Goal: Task Accomplishment & Management: Use online tool/utility

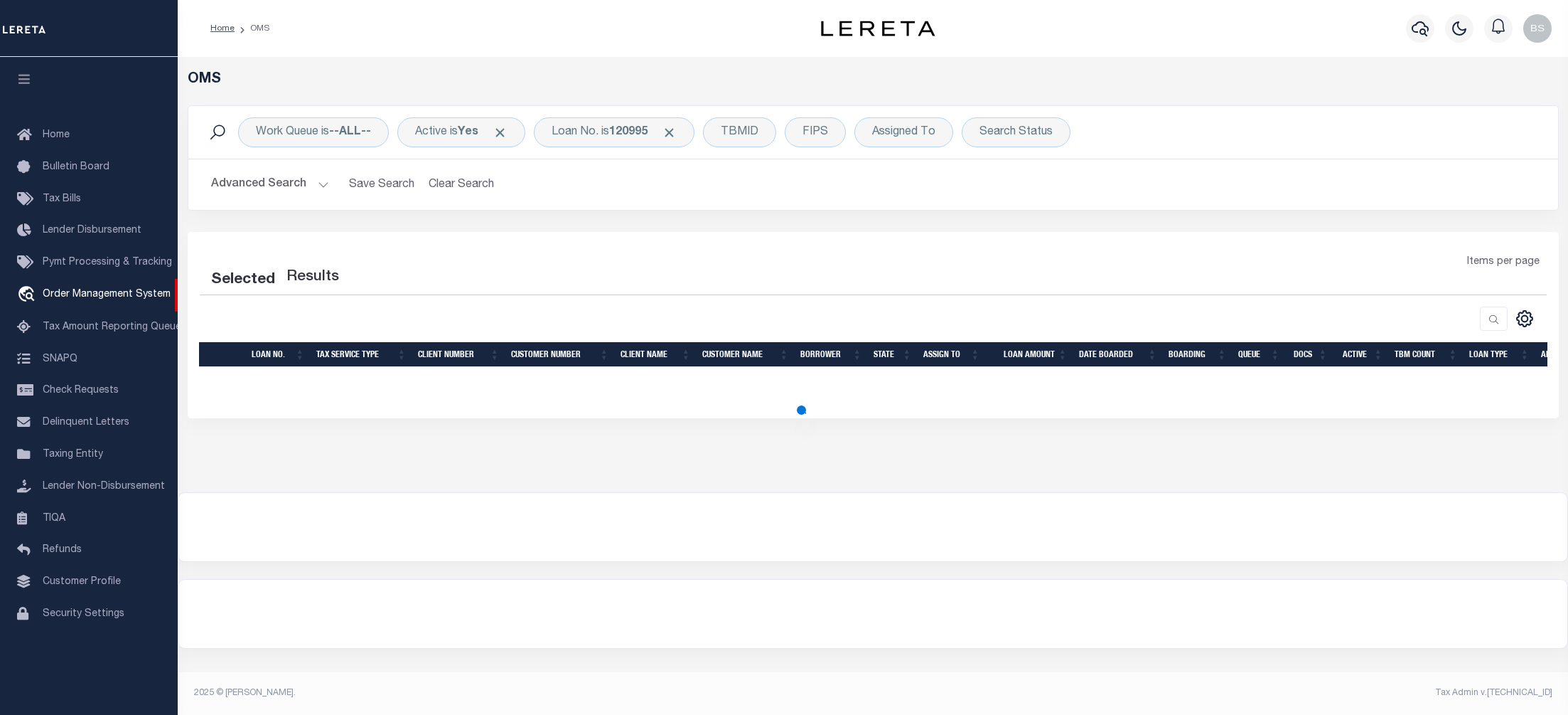
select select "200"
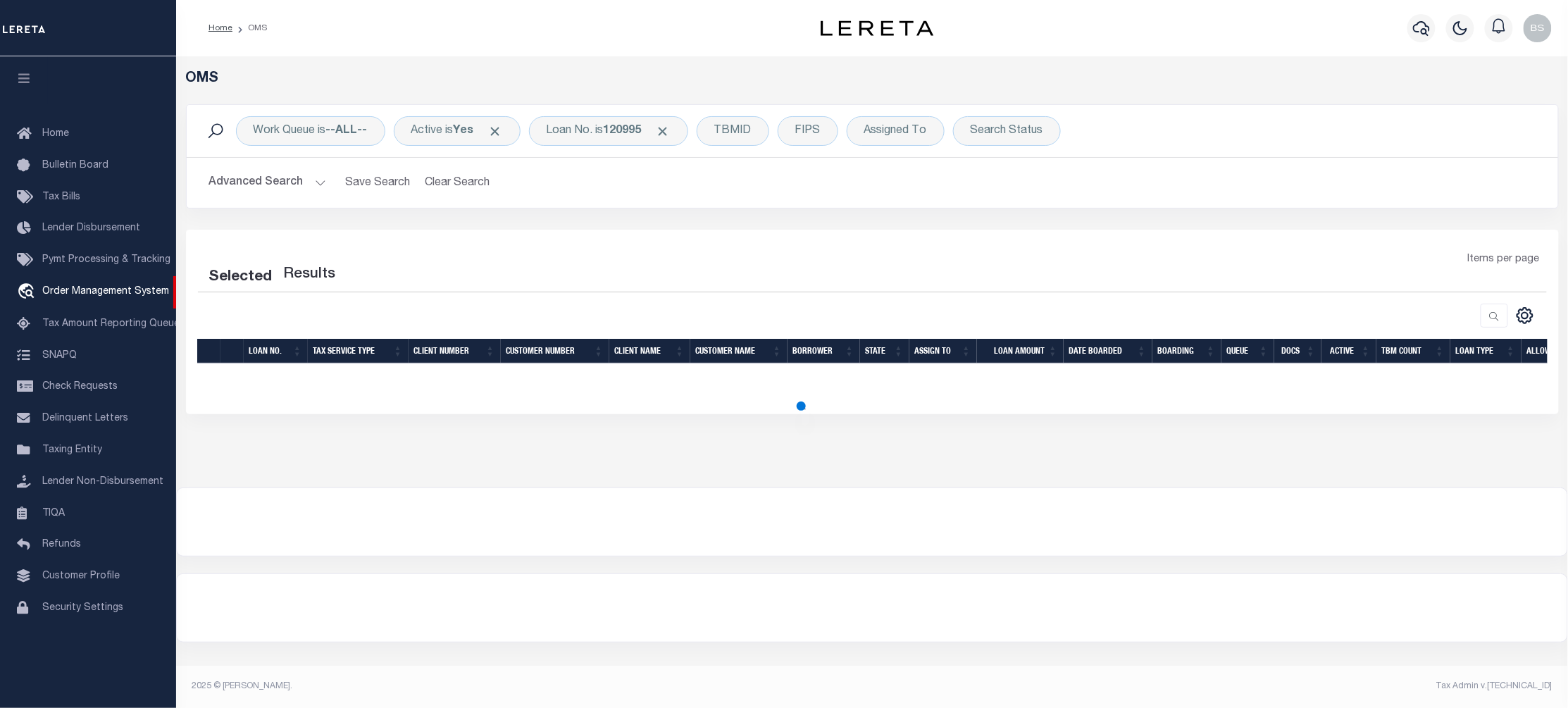
select select "200"
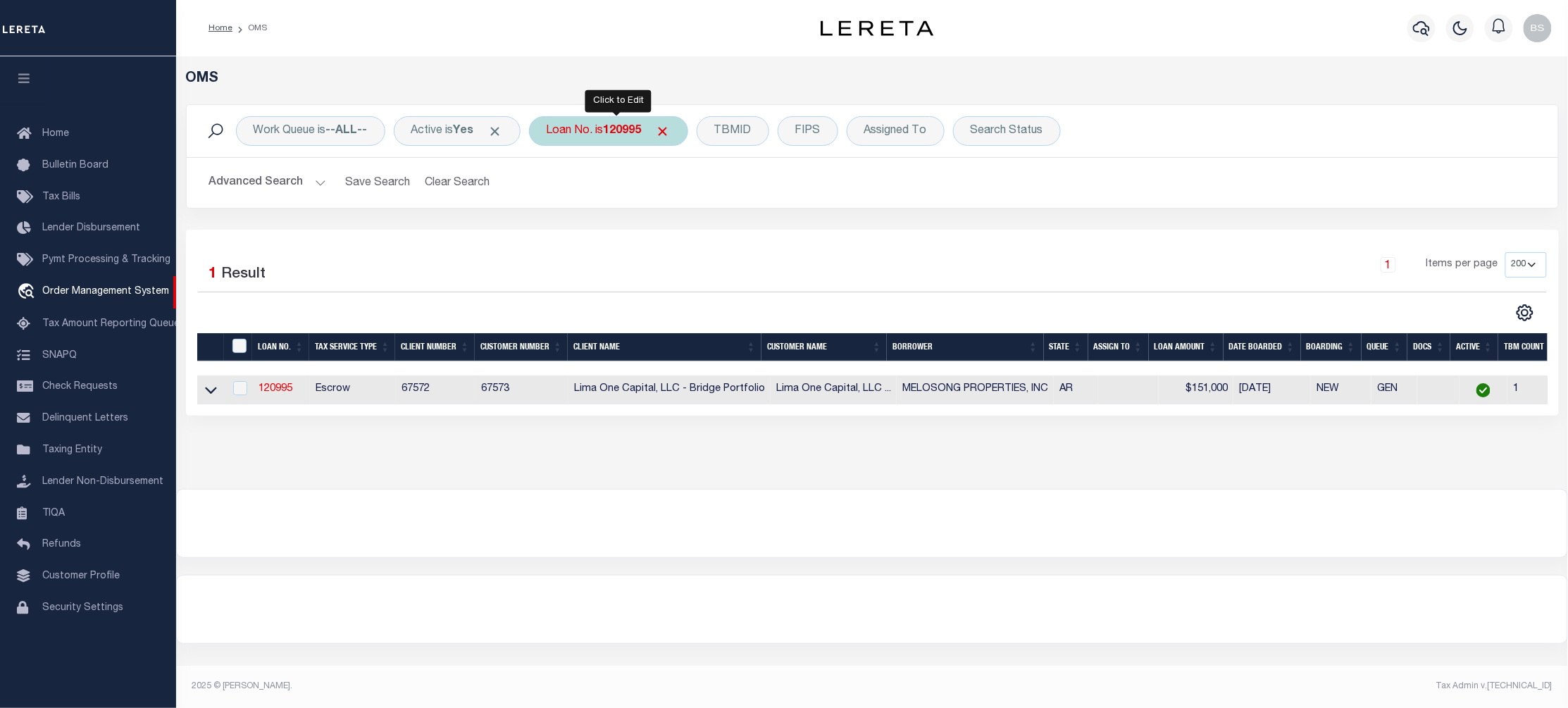
click at [641, 133] on b "120995" at bounding box center [623, 131] width 38 height 11
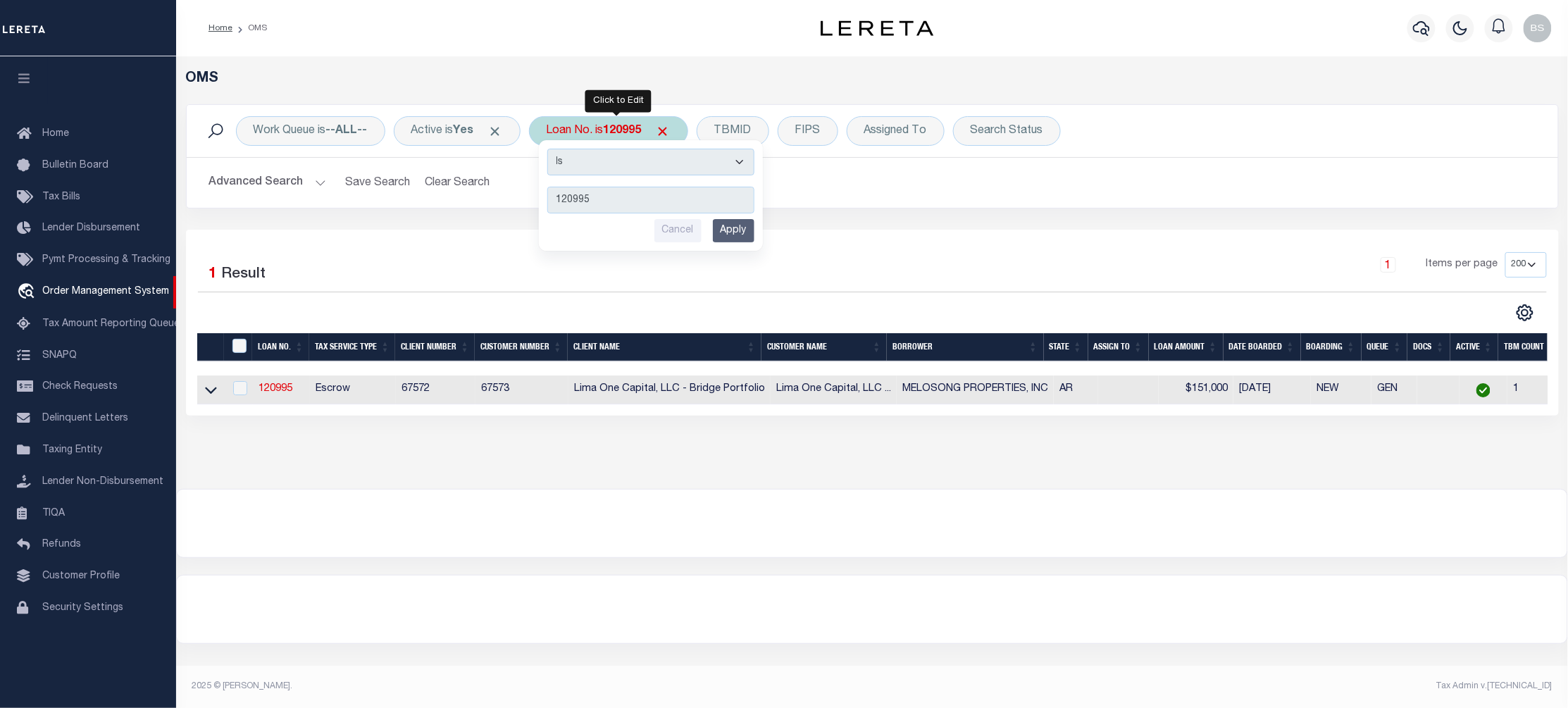
type input "40005917"
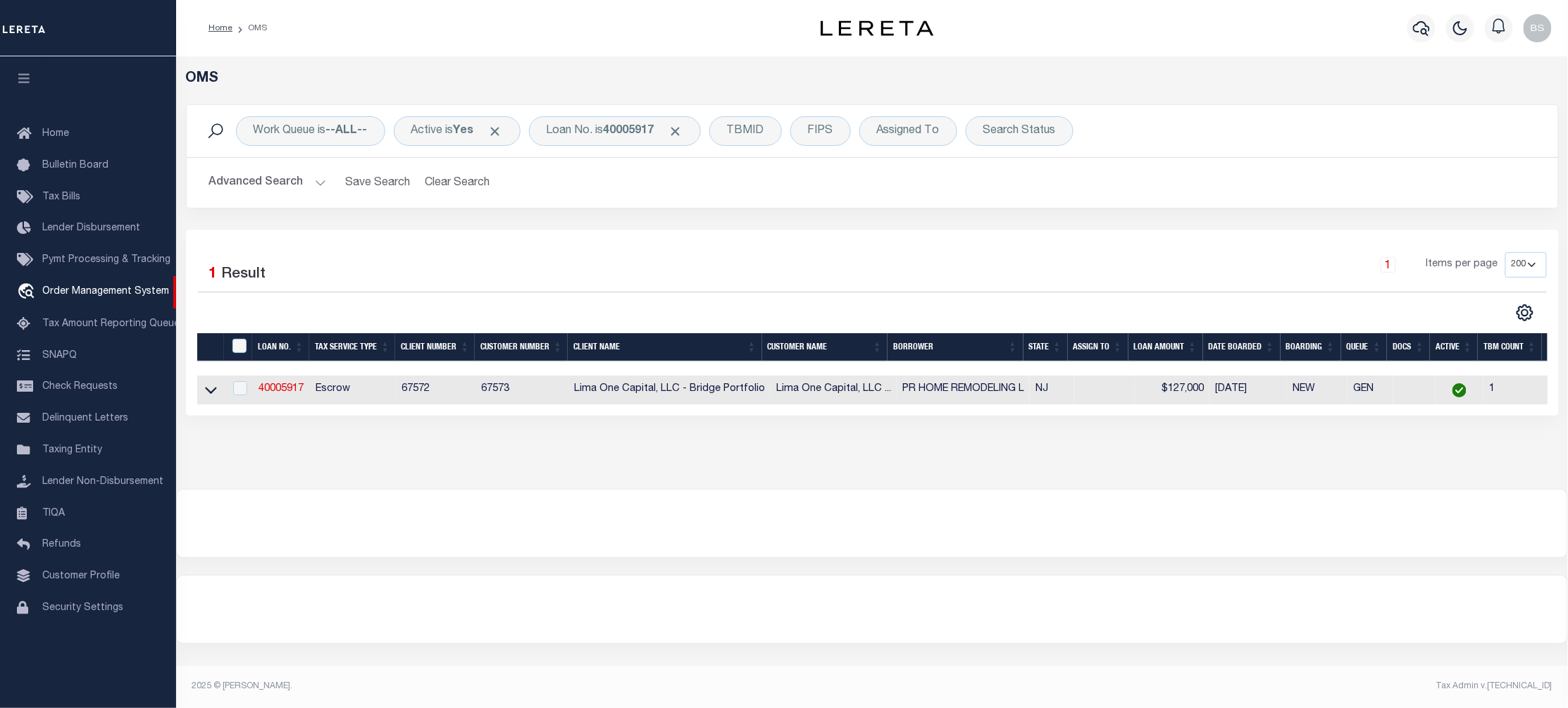
drag, startPoint x: 215, startPoint y: 387, endPoint x: 632, endPoint y: 563, distance: 452.6
click at [215, 387] on icon at bounding box center [211, 389] width 12 height 15
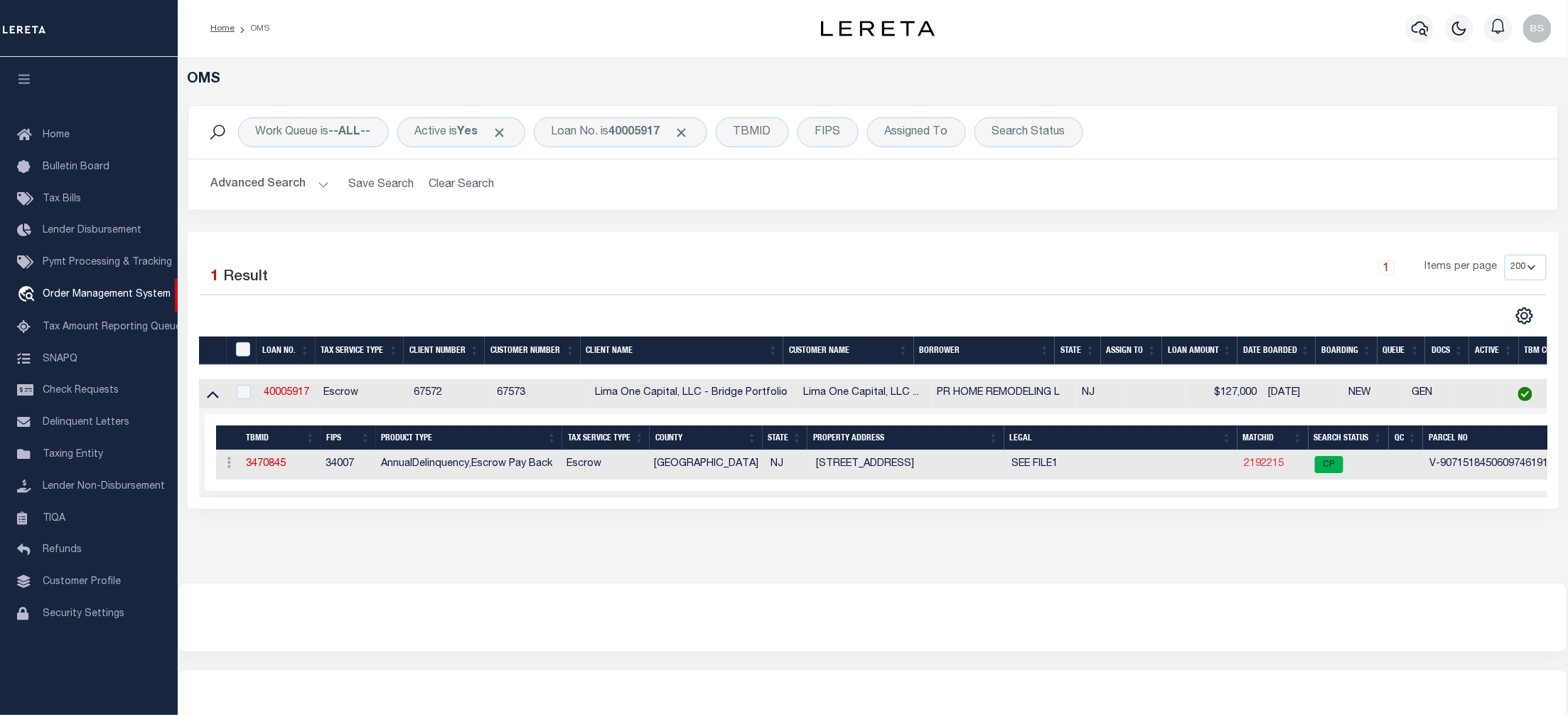
click at [1266, 461] on link "2192215" at bounding box center [1264, 464] width 40 height 10
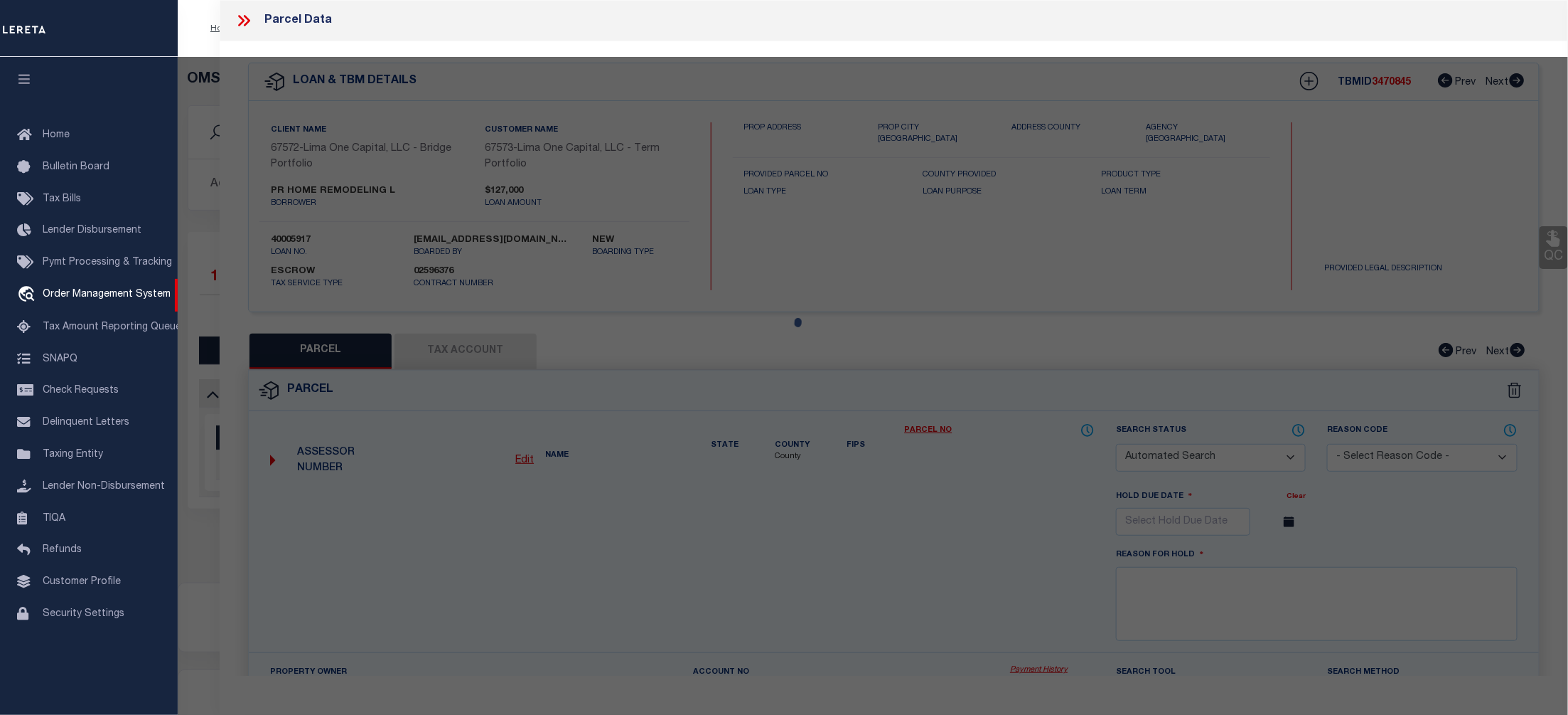
checkbox input "false"
select select "CP"
select select "AGW"
select select "ADD"
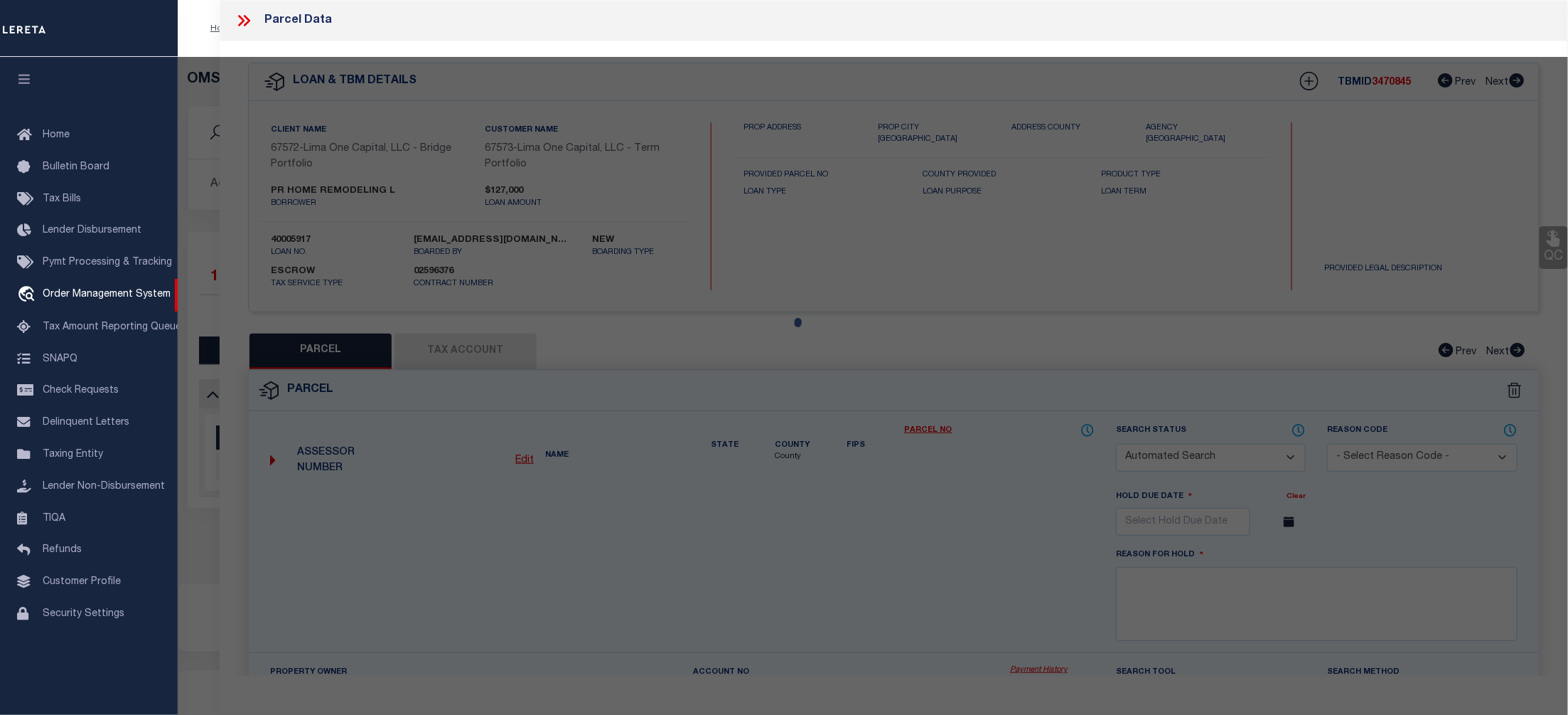
type input "815 WALNUT STREET"
checkbox input "false"
type input "CAMDEN NJ 08103"
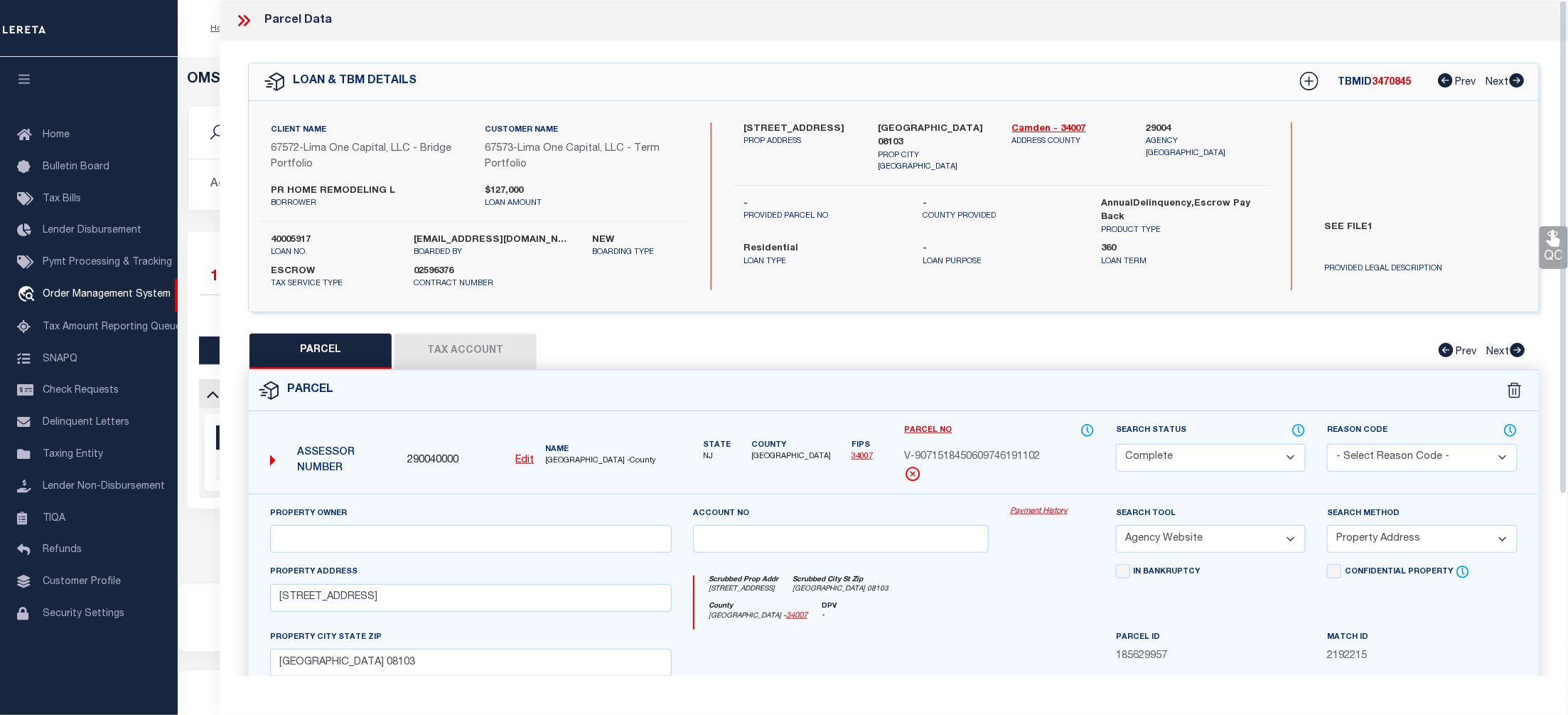
click at [1053, 508] on link "Payment History" at bounding box center [1052, 512] width 84 height 12
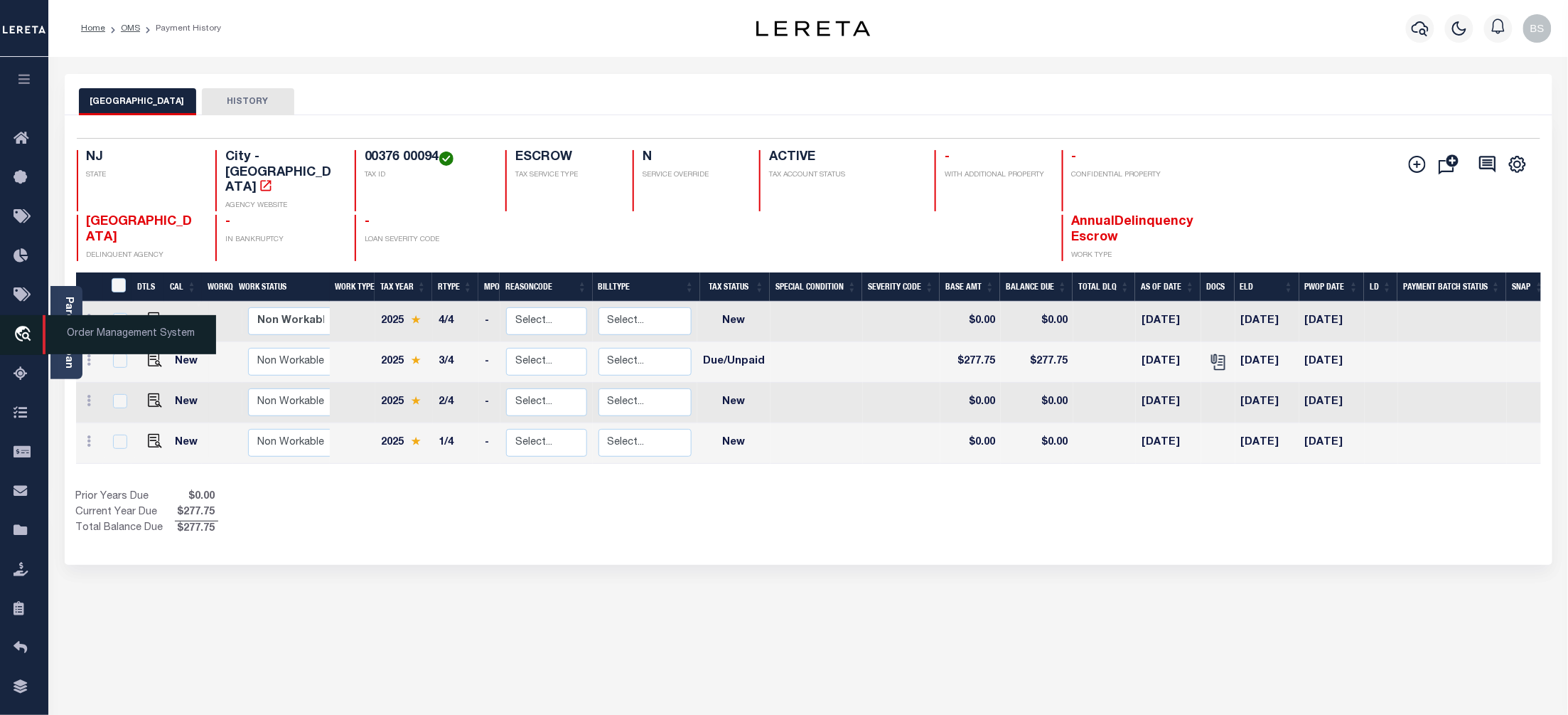
click at [112, 340] on span "Order Management System" at bounding box center [130, 335] width 173 height 39
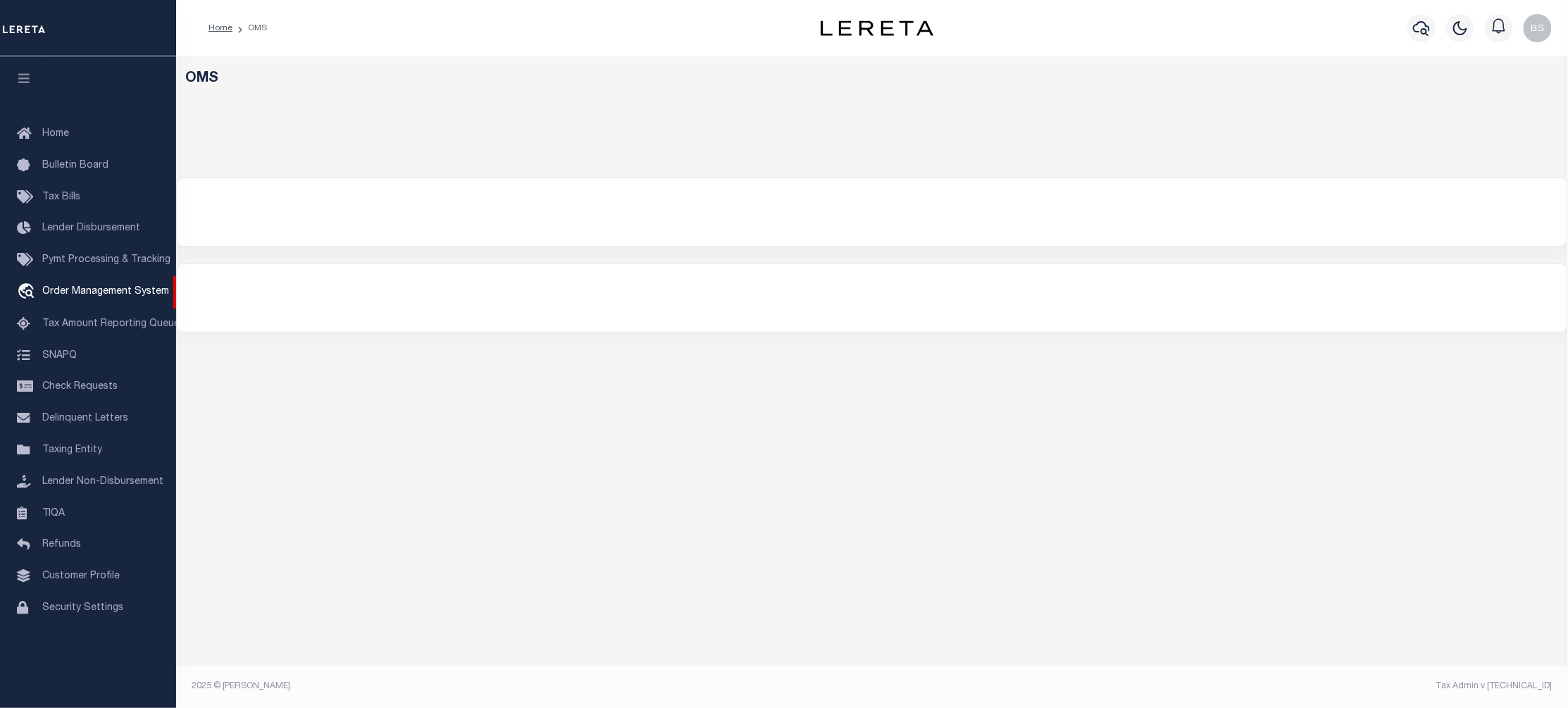
select select "200"
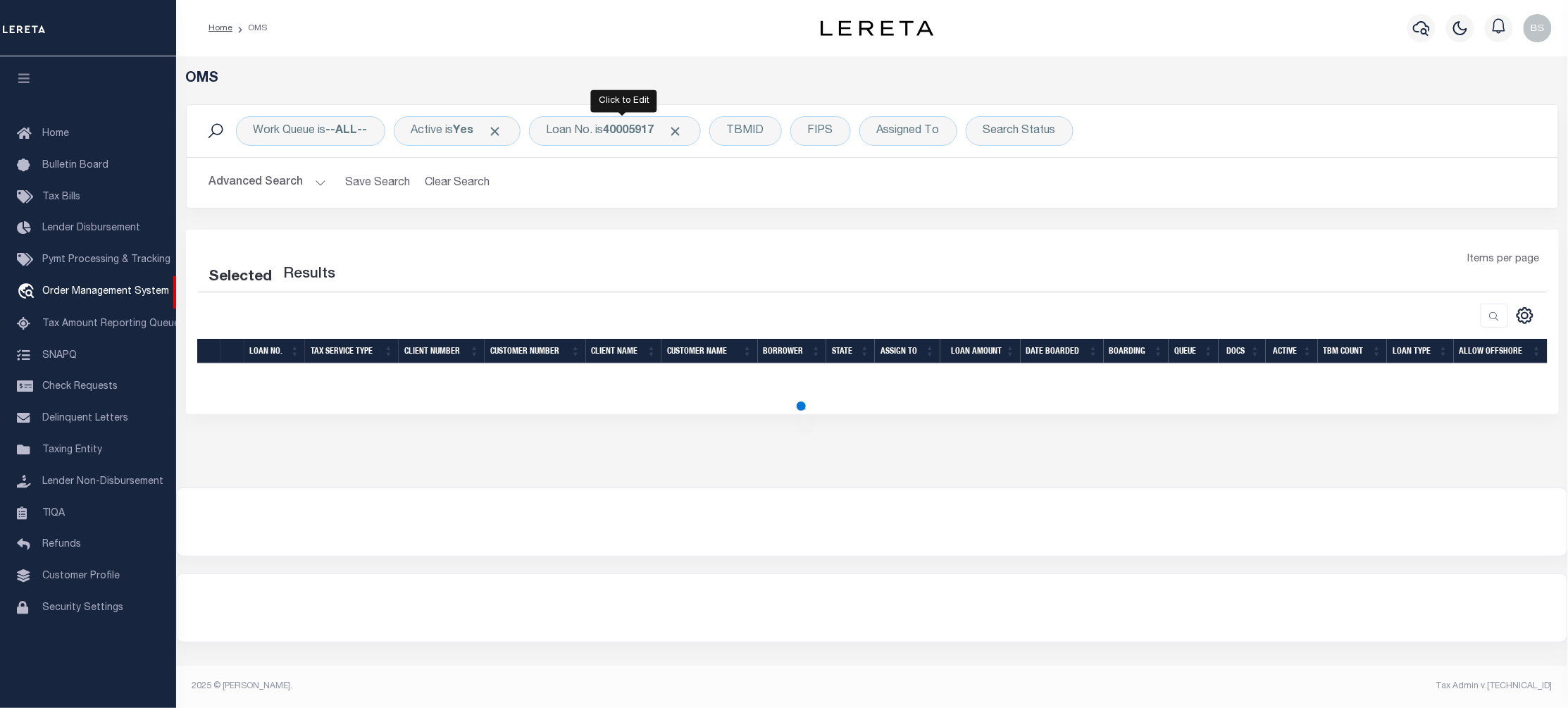
select select "200"
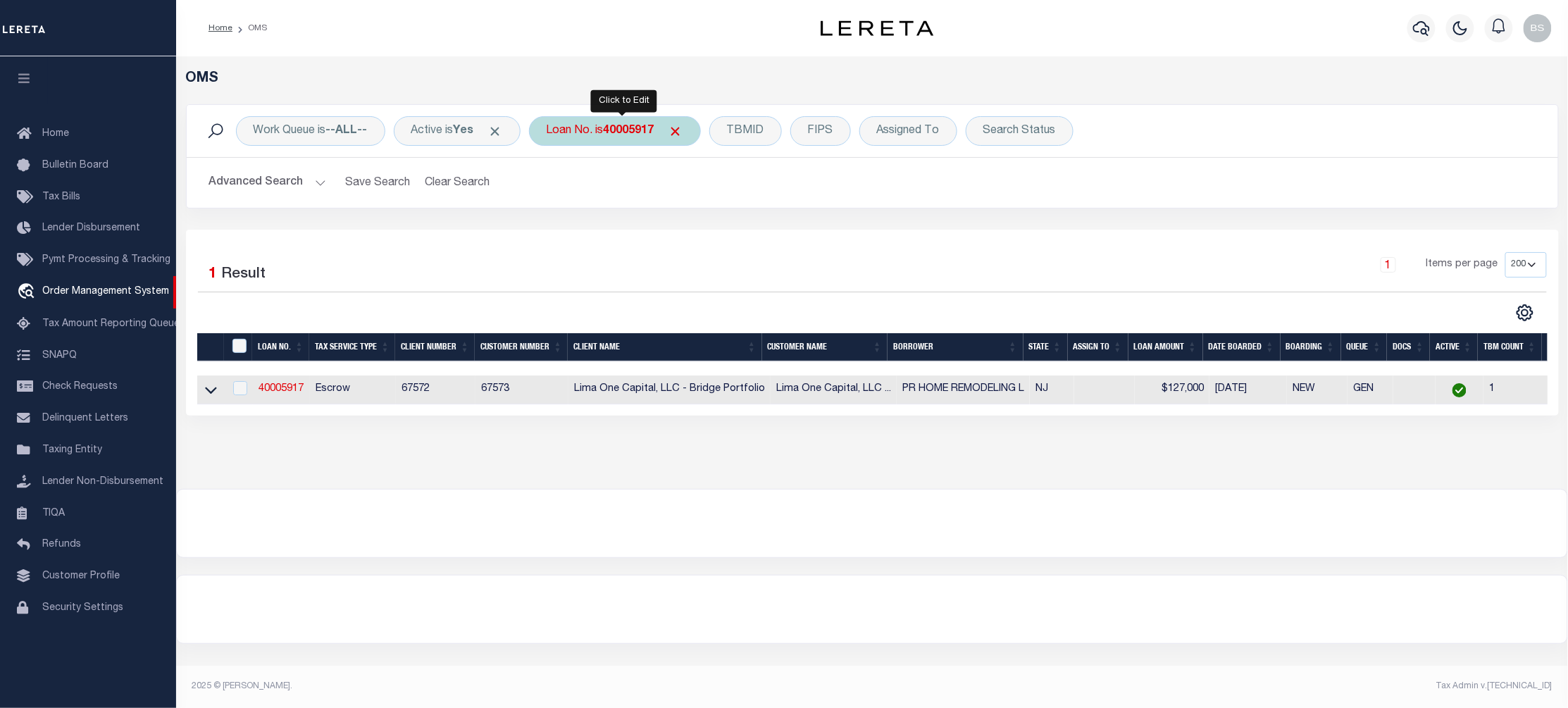
click at [621, 127] on b "40005917" at bounding box center [629, 131] width 50 height 11
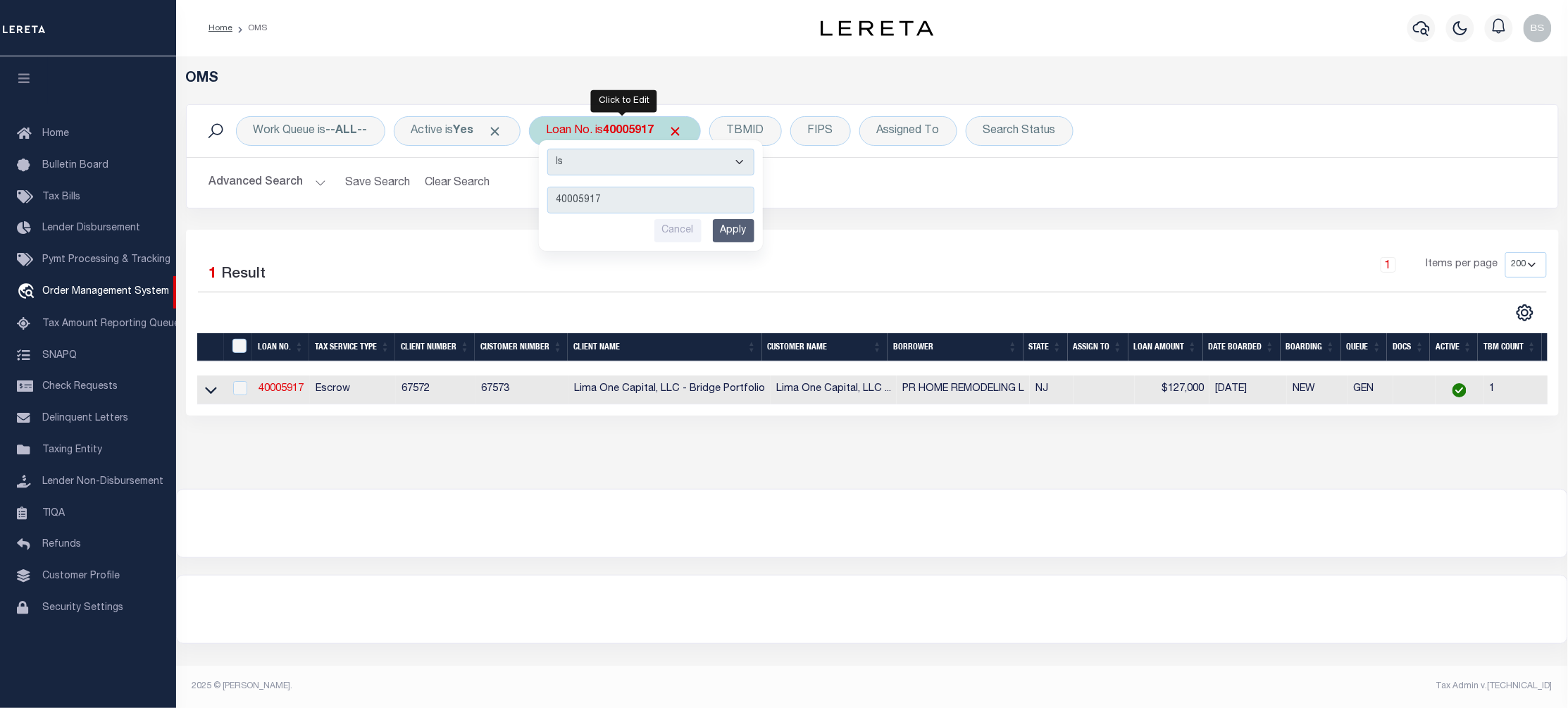
type input "115820"
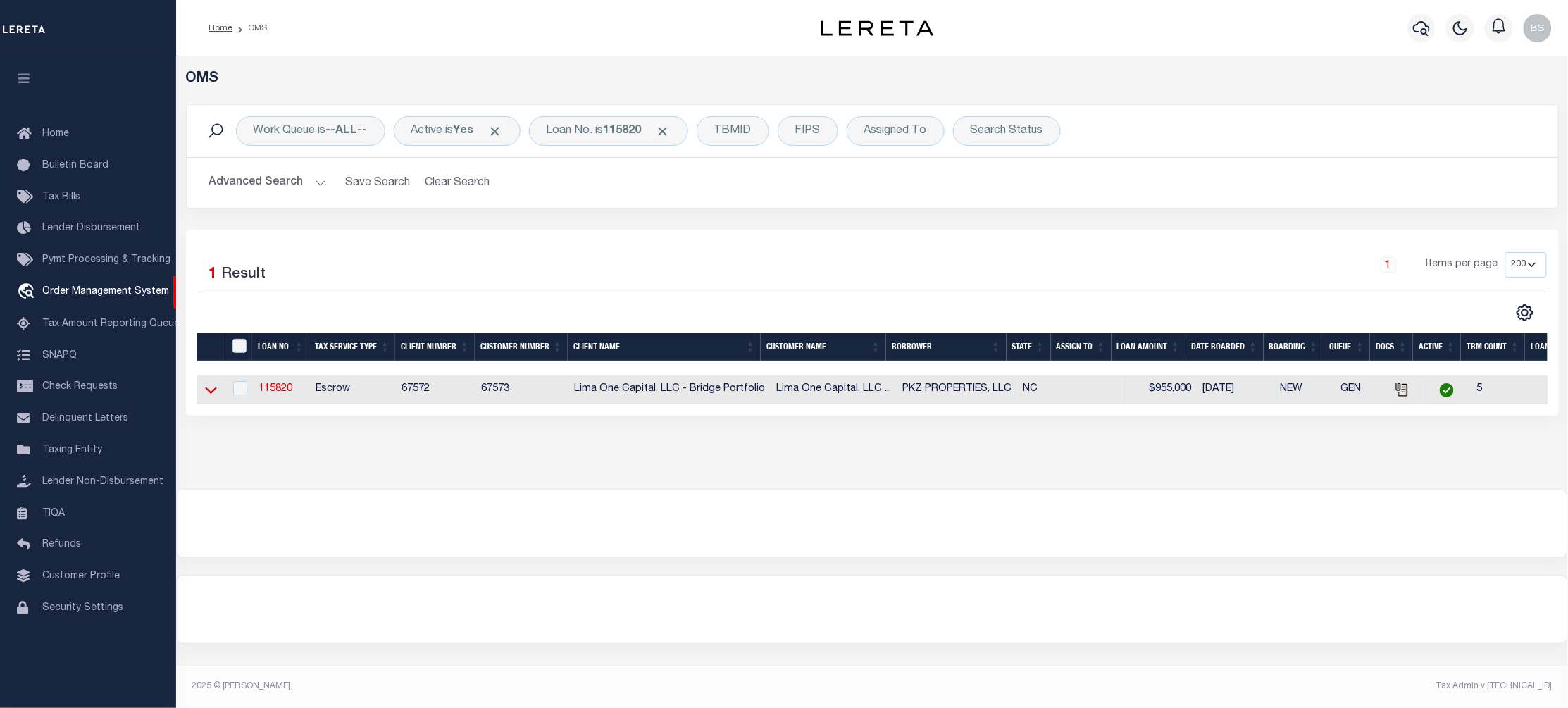
click at [213, 397] on icon at bounding box center [211, 389] width 12 height 15
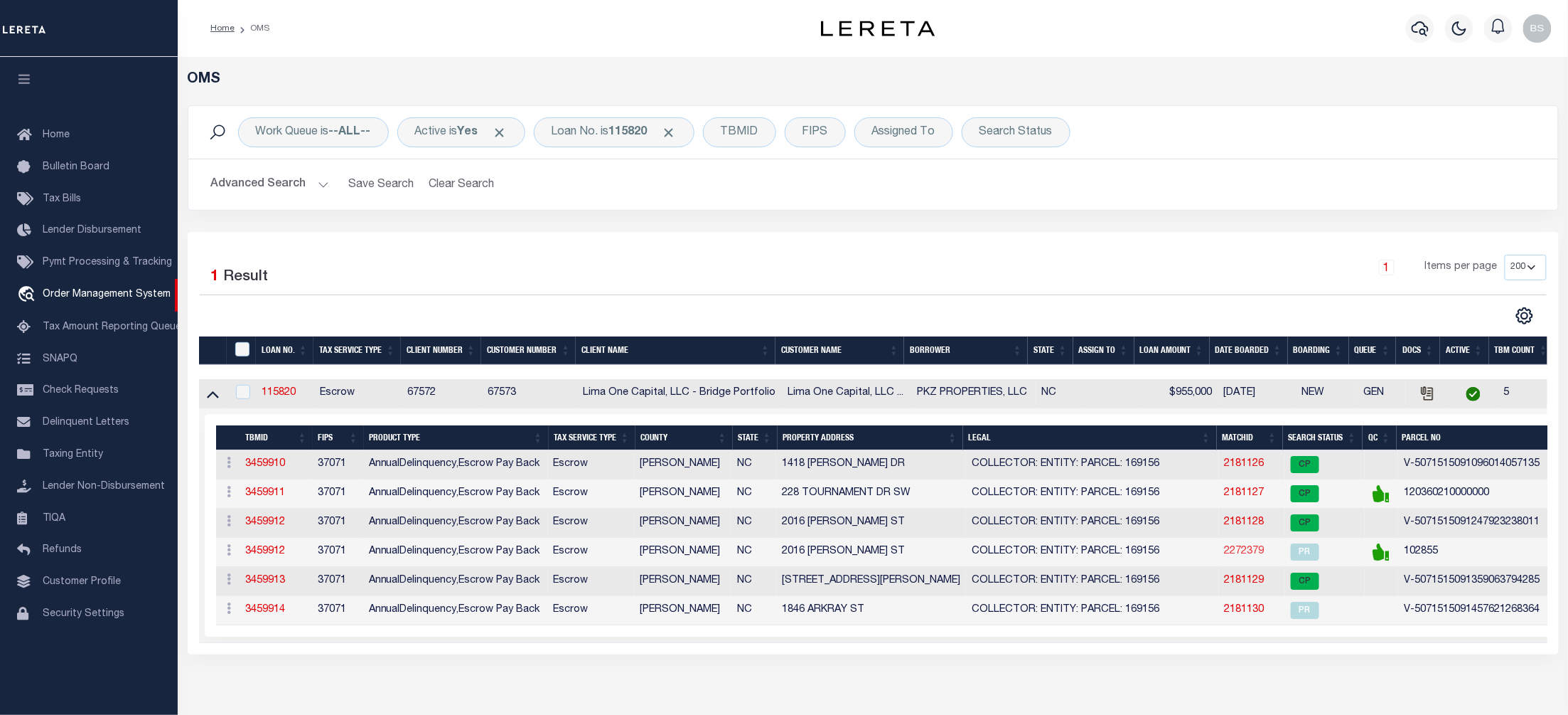
click at [1242, 556] on link "2272379" at bounding box center [1245, 551] width 40 height 10
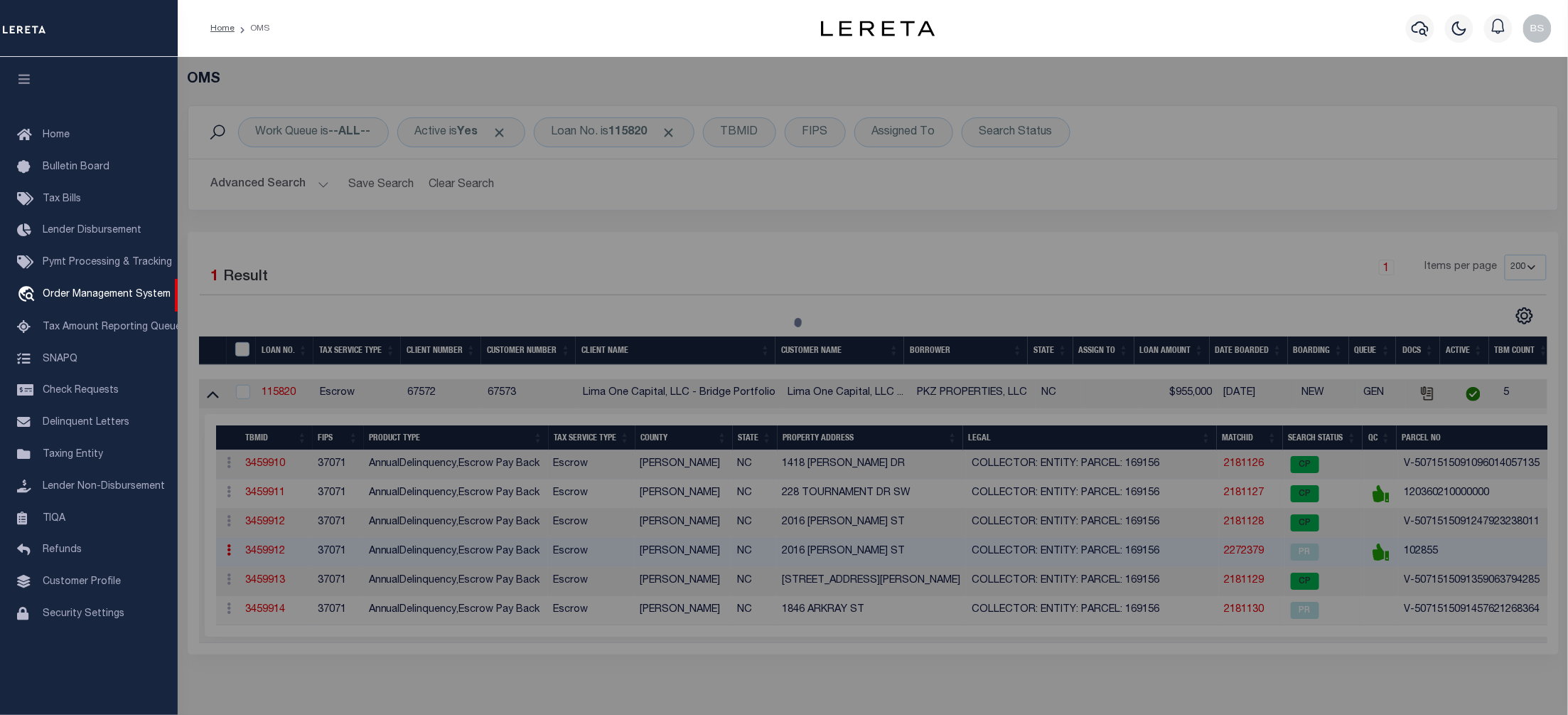
checkbox input "false"
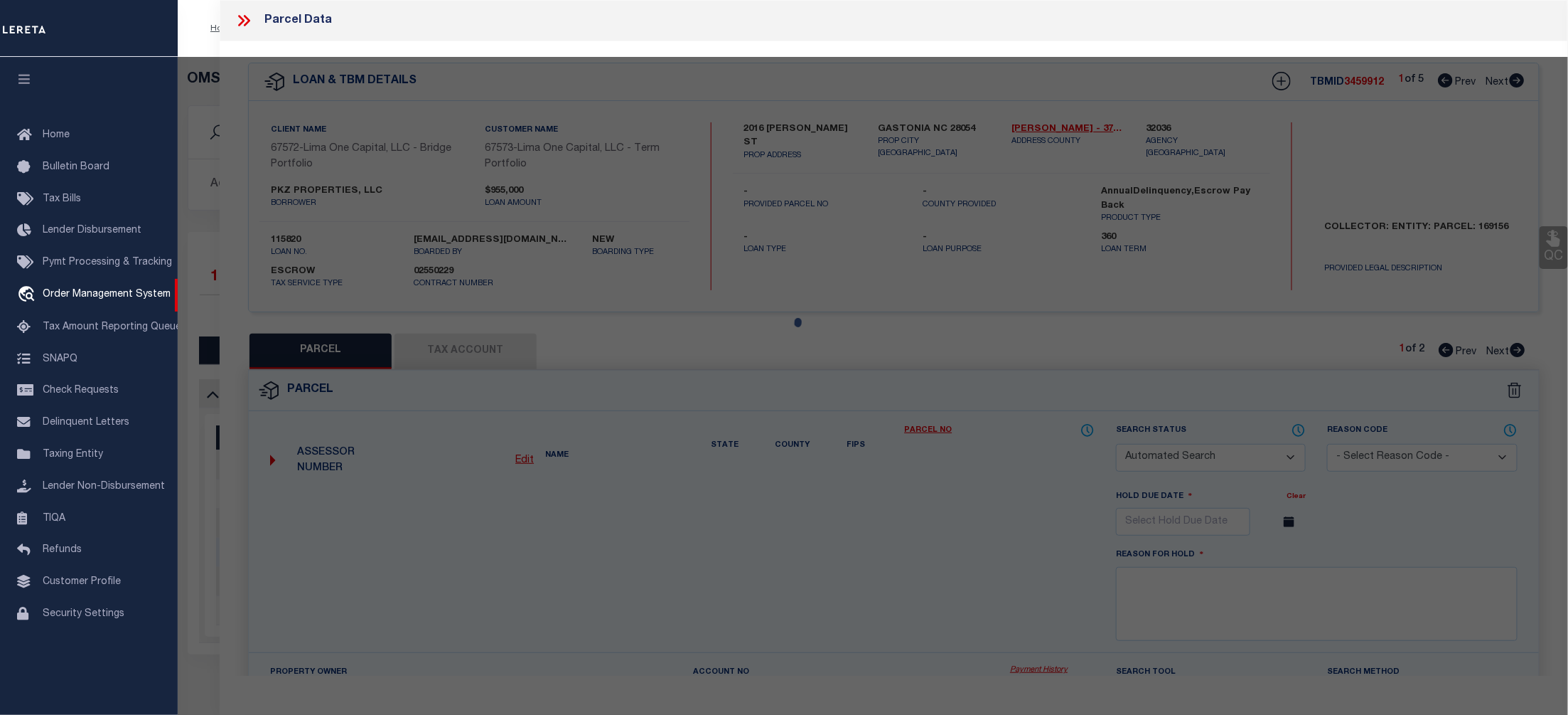
select select "PR"
select select "ADD"
type input "PKZ PROPERTIES LLC,"
select select "AGW"
select select "LEG"
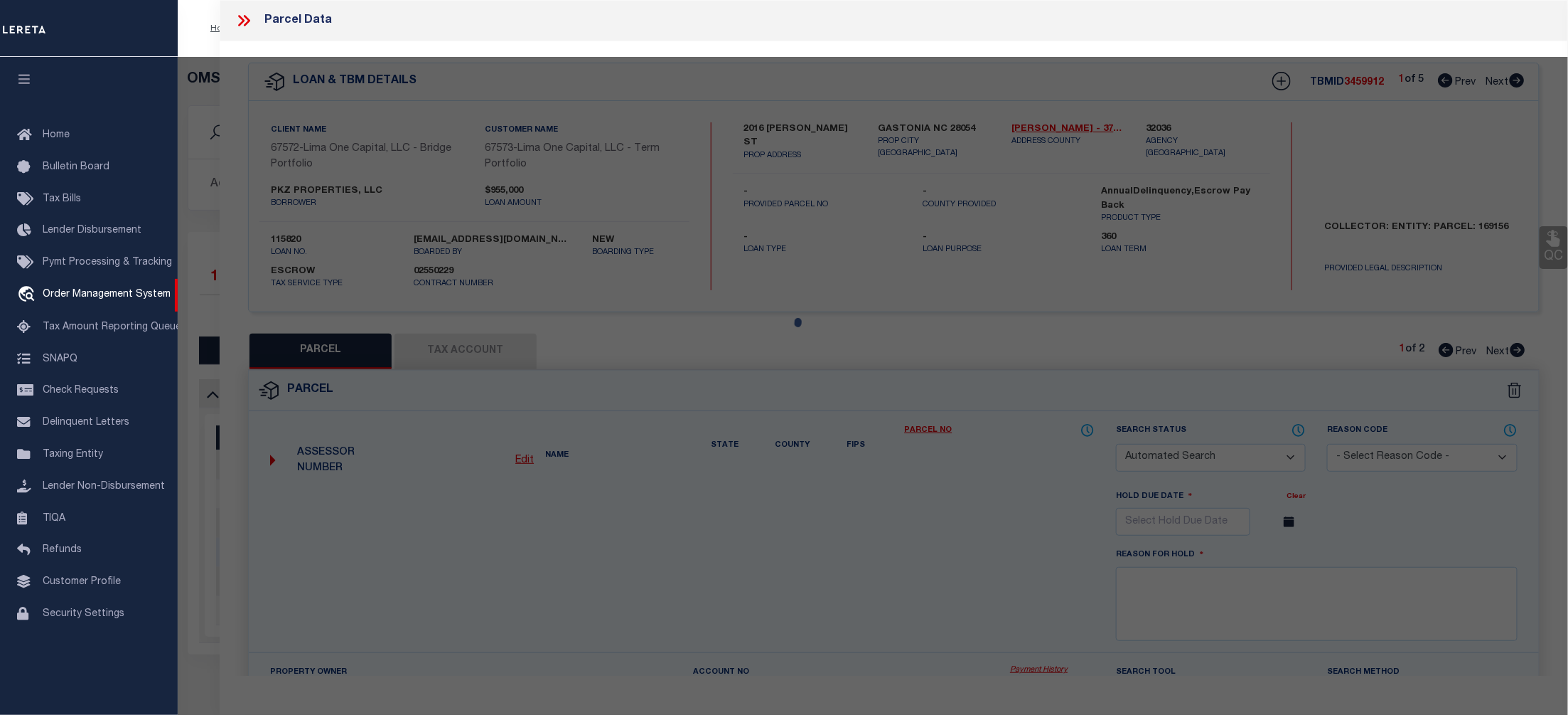
type input "1846 ARKRAY ST"
type input "GASTONIA NC 28052"
type textarea "Parcel released."
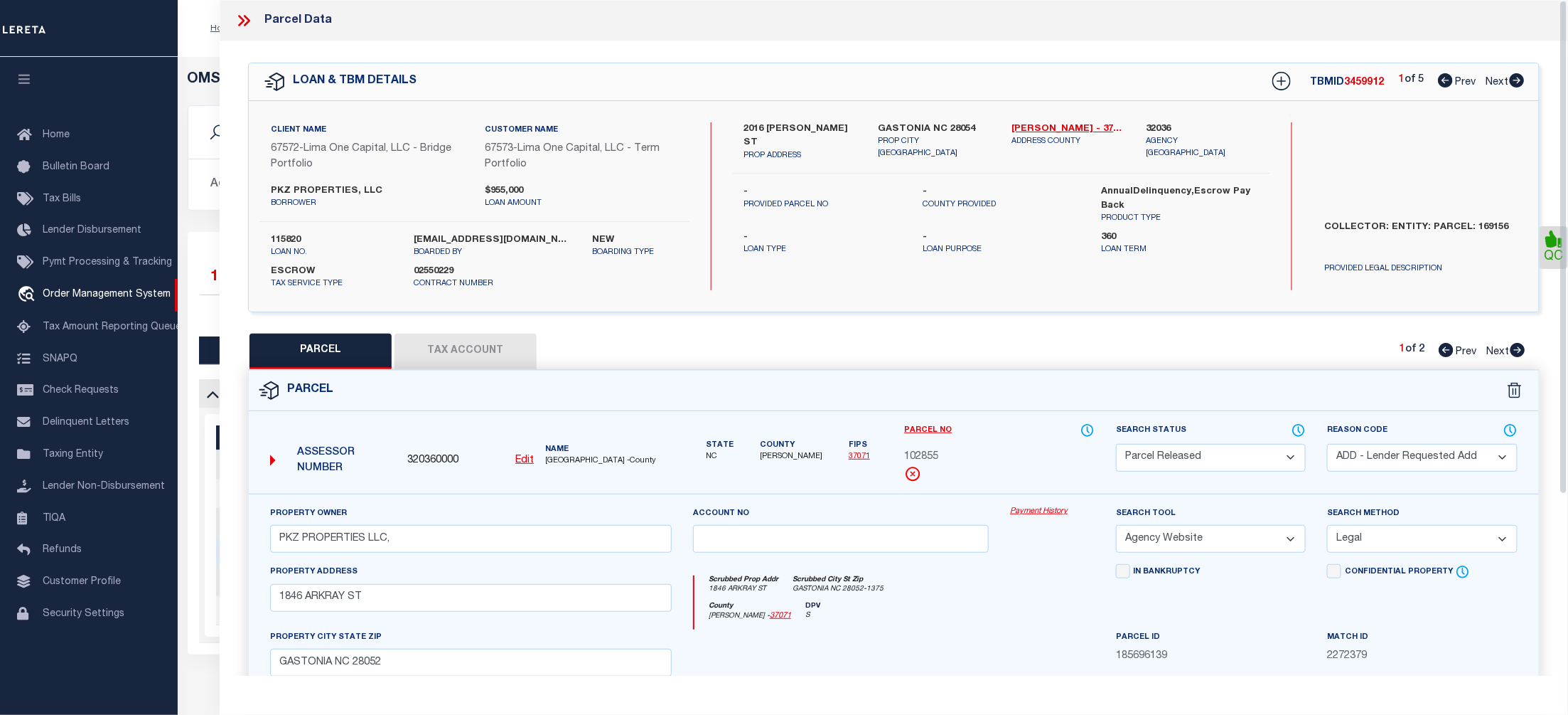
click at [1042, 513] on link "Payment History" at bounding box center [1052, 512] width 84 height 12
click at [251, 21] on icon at bounding box center [244, 21] width 19 height 19
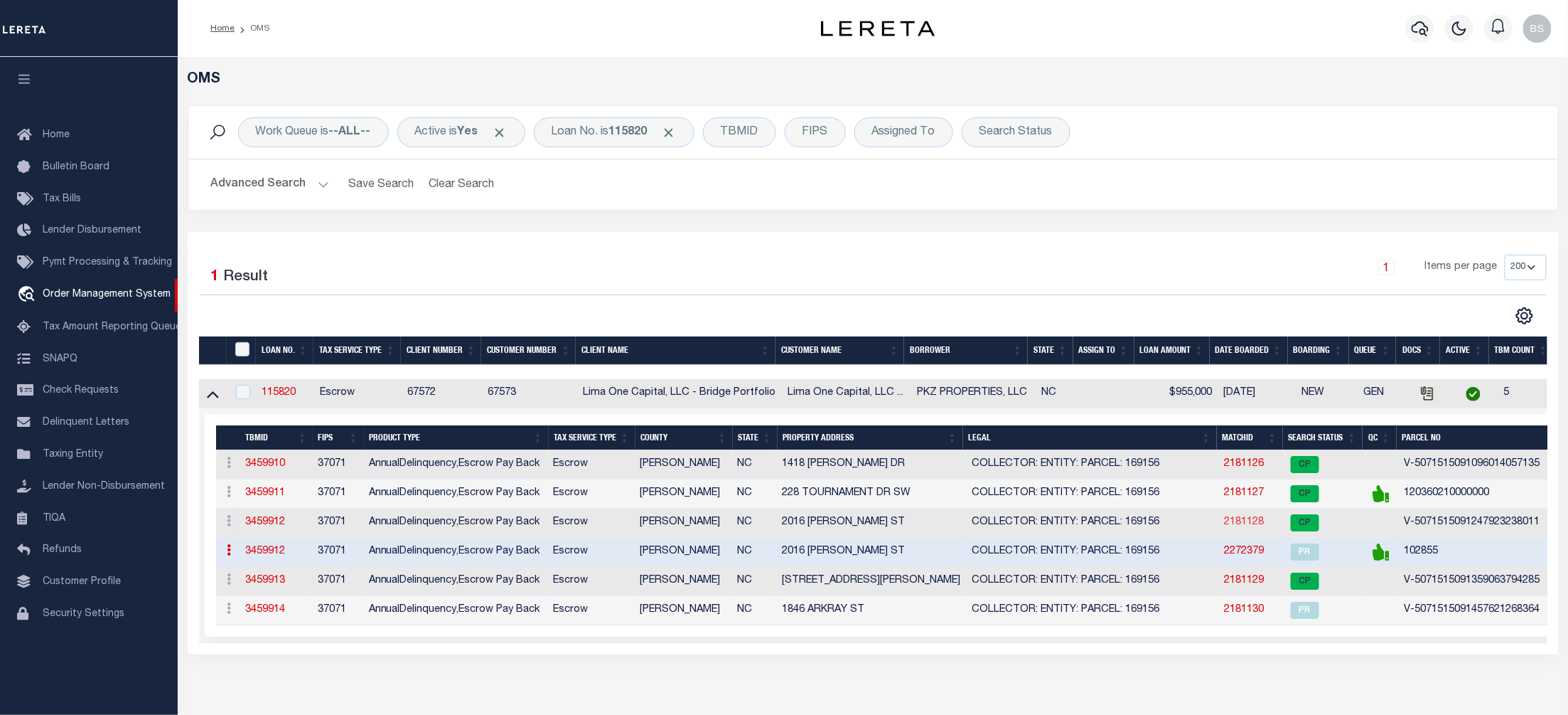
click at [1237, 527] on link "2181128" at bounding box center [1245, 522] width 40 height 10
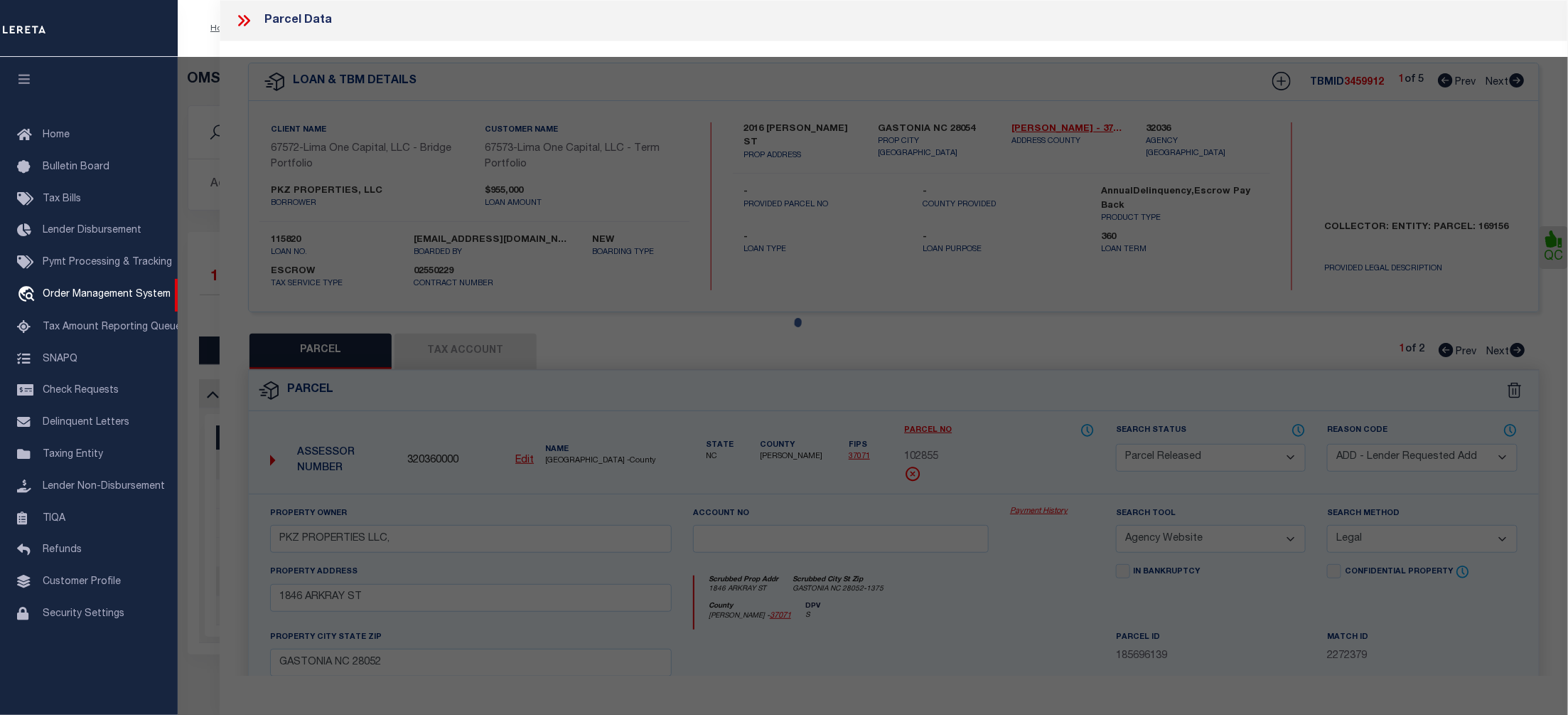
select select "AS"
select select
checkbox input "false"
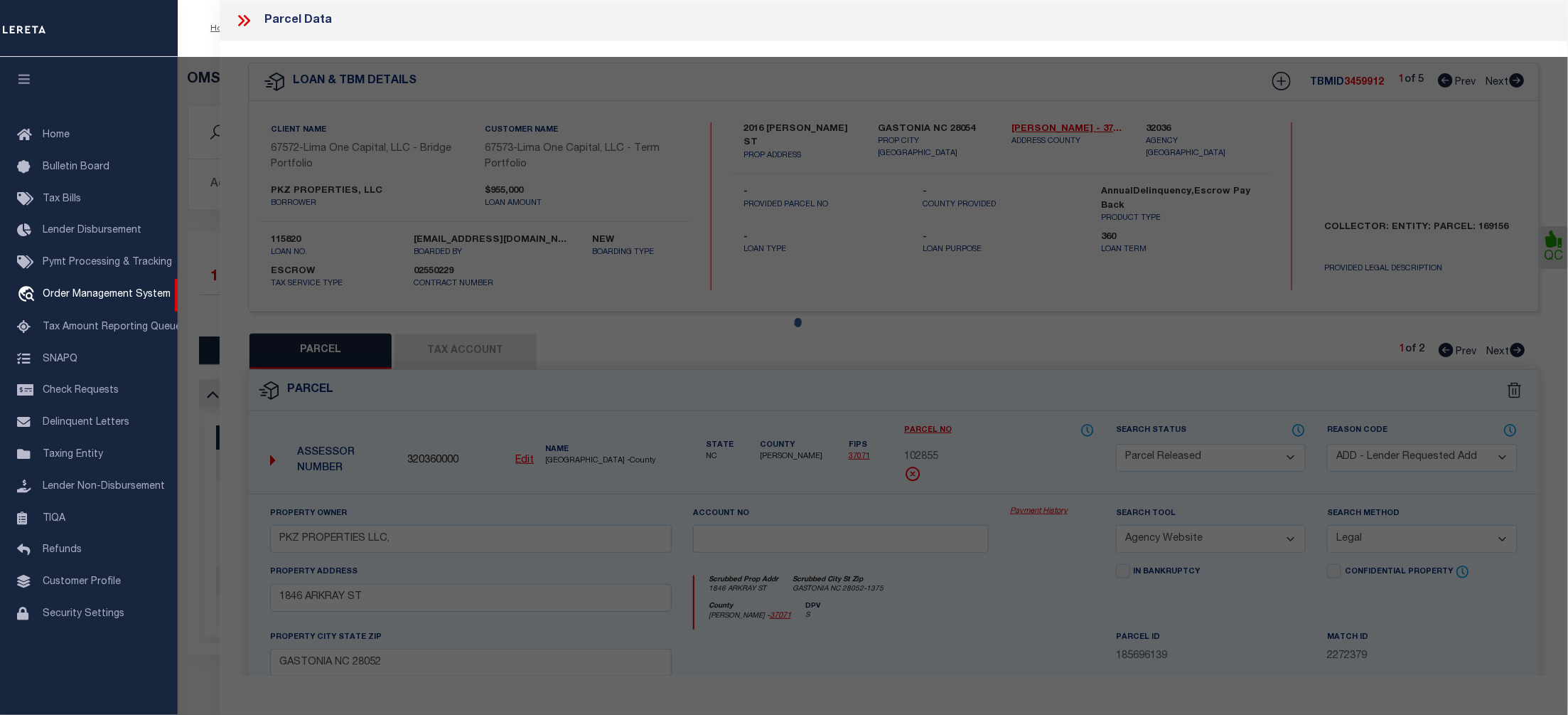
checkbox input "false"
select select "CP"
select select "AGW"
select select
type input "2016 [PERSON_NAME] ST"
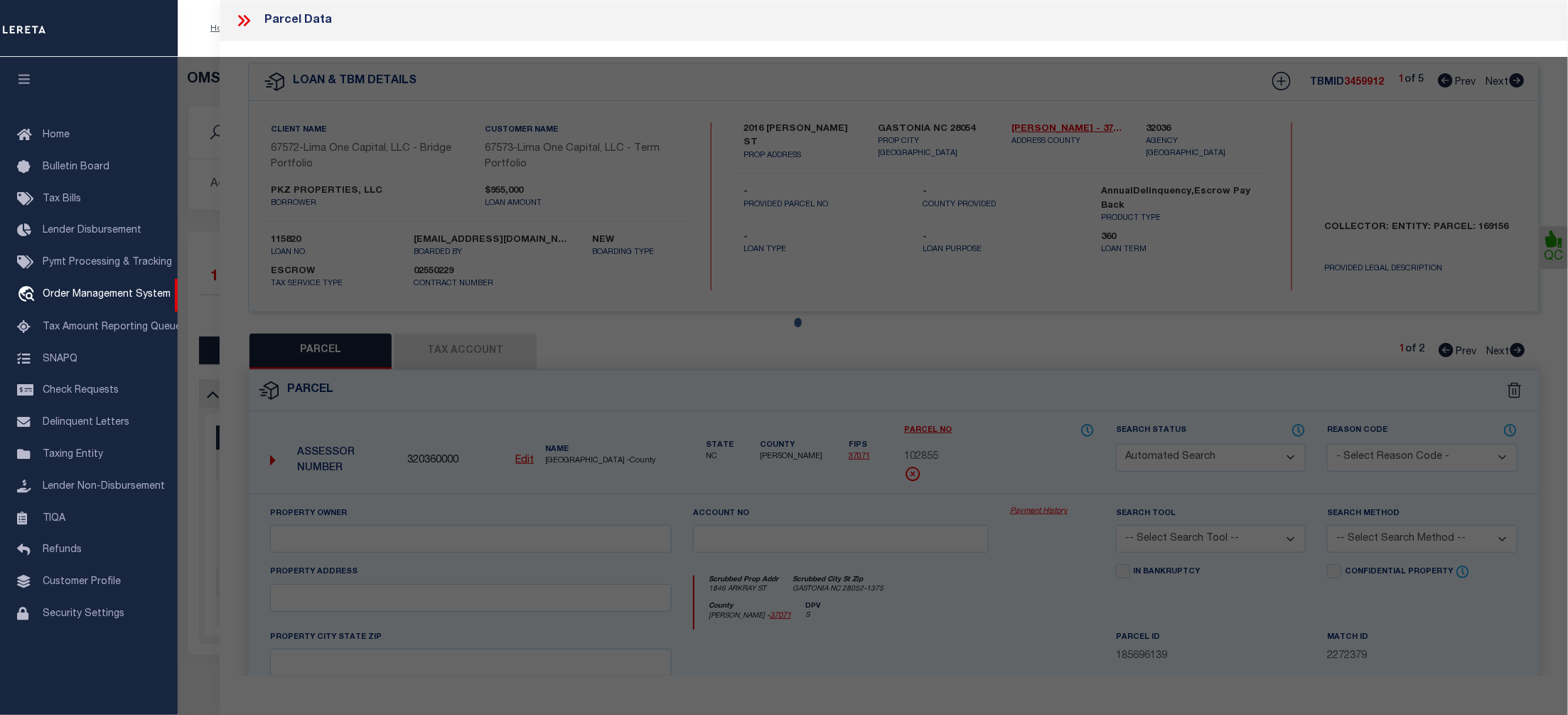
type input "GASTONIA NC 28054"
type textarea "9/30/25 parcel verified"
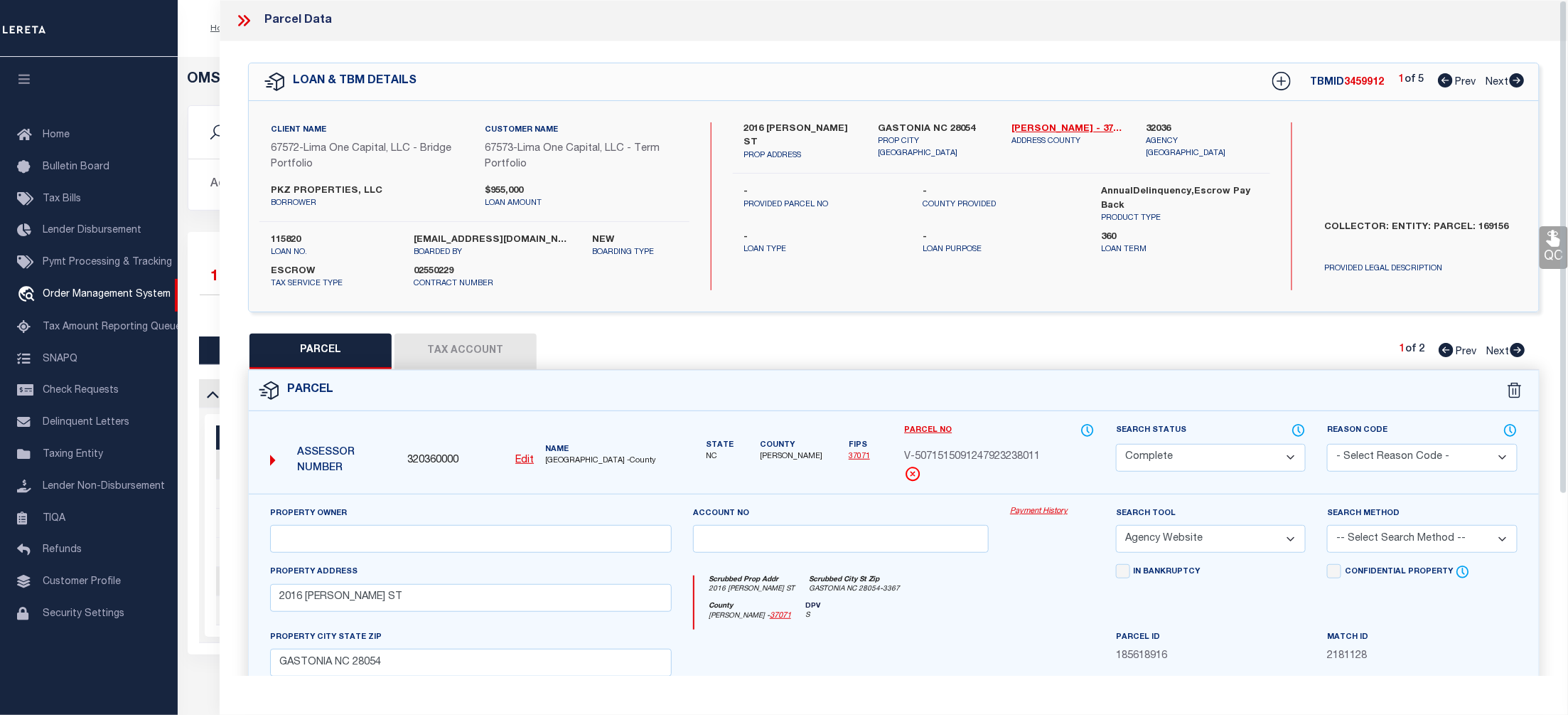
click at [1035, 507] on link "Payment History" at bounding box center [1052, 512] width 84 height 12
click at [246, 24] on icon at bounding box center [247, 21] width 6 height 11
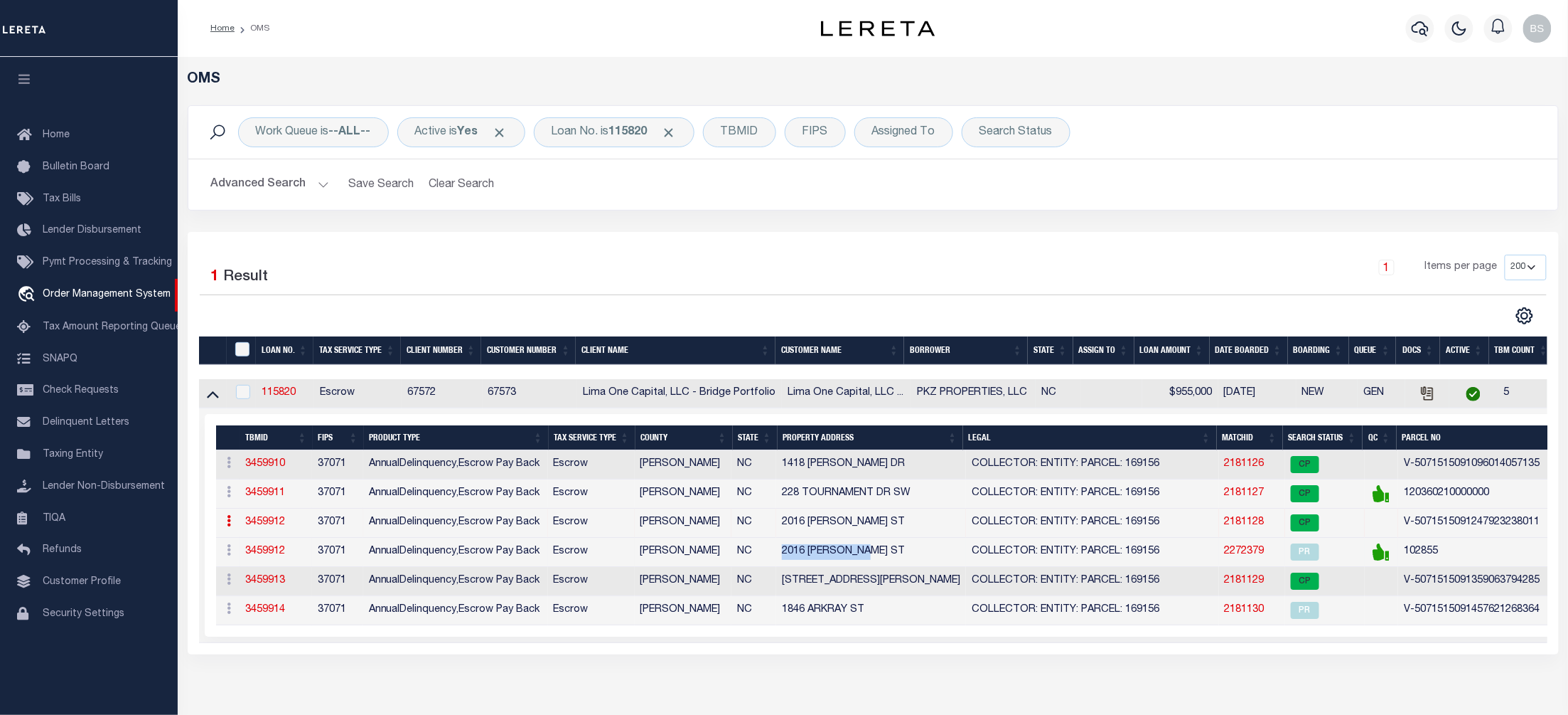
drag, startPoint x: 884, startPoint y: 556, endPoint x: 763, endPoint y: 552, distance: 121.1
click at [763, 552] on tr "ACTIONS Add Parcel Delete TBM 3459912 37071 AnnualDelinquency,Escrow Pay Back E…" at bounding box center [957, 552] width 1482 height 29
copy tr "2016 [PERSON_NAME] ST"
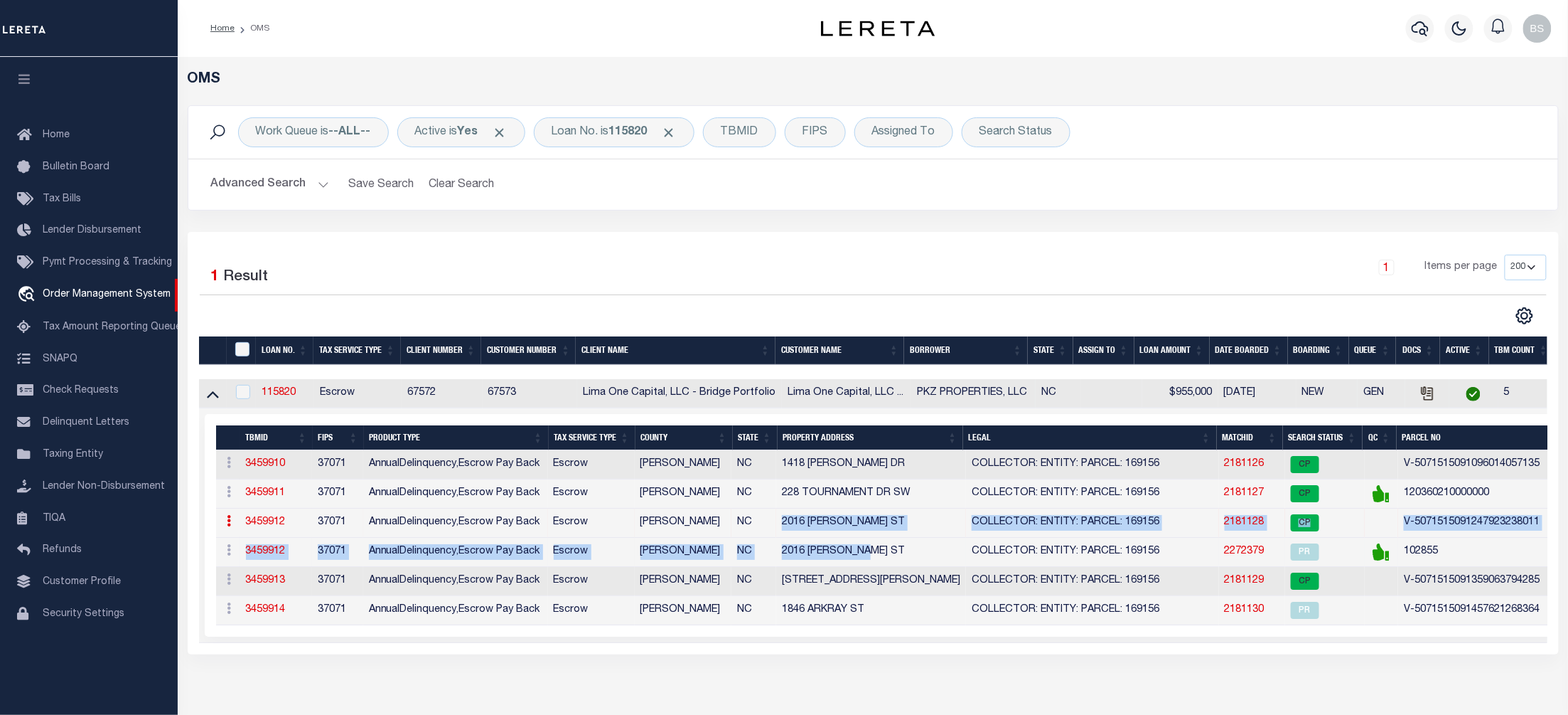
drag, startPoint x: 782, startPoint y: 528, endPoint x: 928, endPoint y: 557, distance: 148.9
click at [928, 557] on tbody "ACTIONS Add Parcel Delete TBM 3459910 37071 AnnualDelinquency,Escrow Pay Back E…" at bounding box center [957, 537] width 1482 height 175
click at [920, 249] on div "Selected 1 Result 1 Items per page 10 25 50 100 200" at bounding box center [873, 443] width 1371 height 423
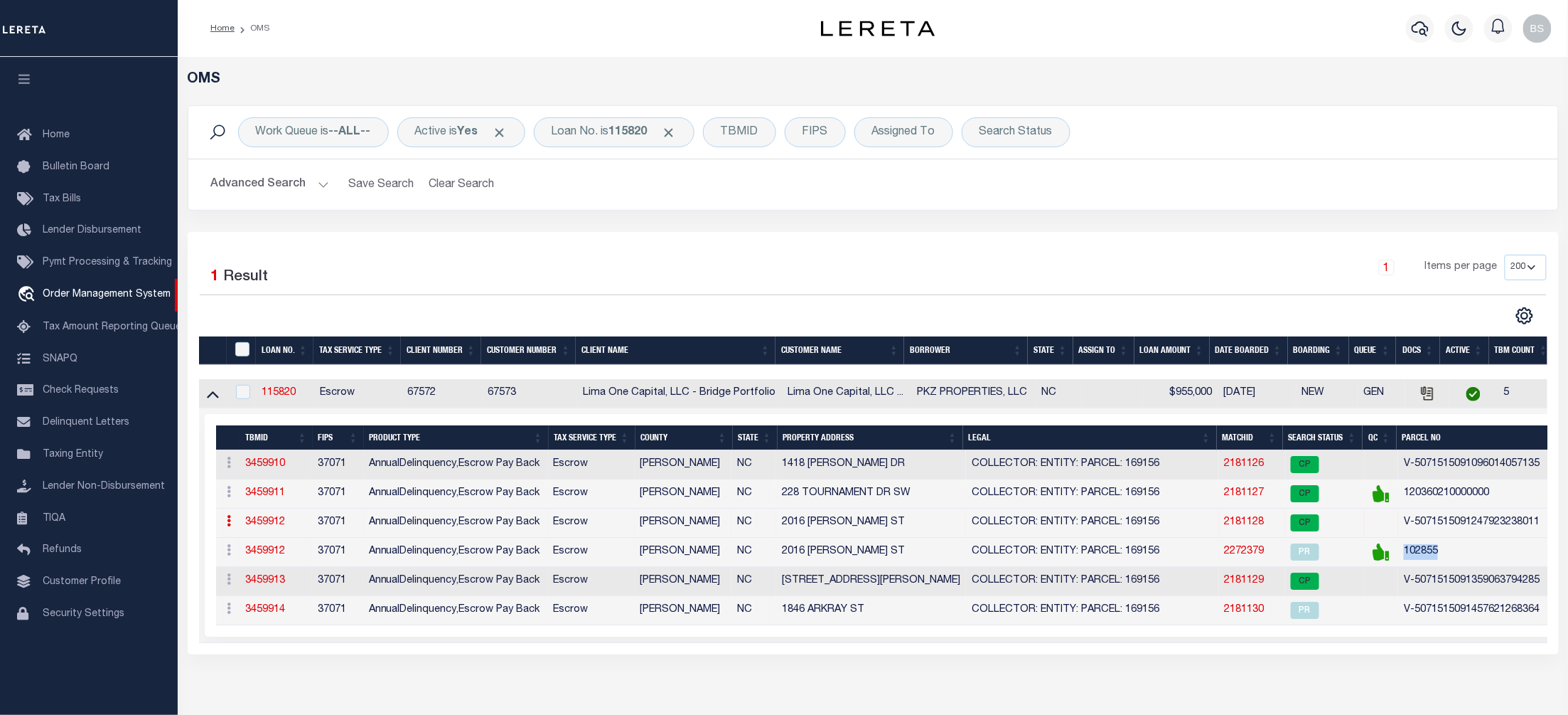
drag, startPoint x: 1457, startPoint y: 565, endPoint x: 1400, endPoint y: 563, distance: 57.0
click at [1400, 563] on td "102855" at bounding box center [1493, 552] width 189 height 29
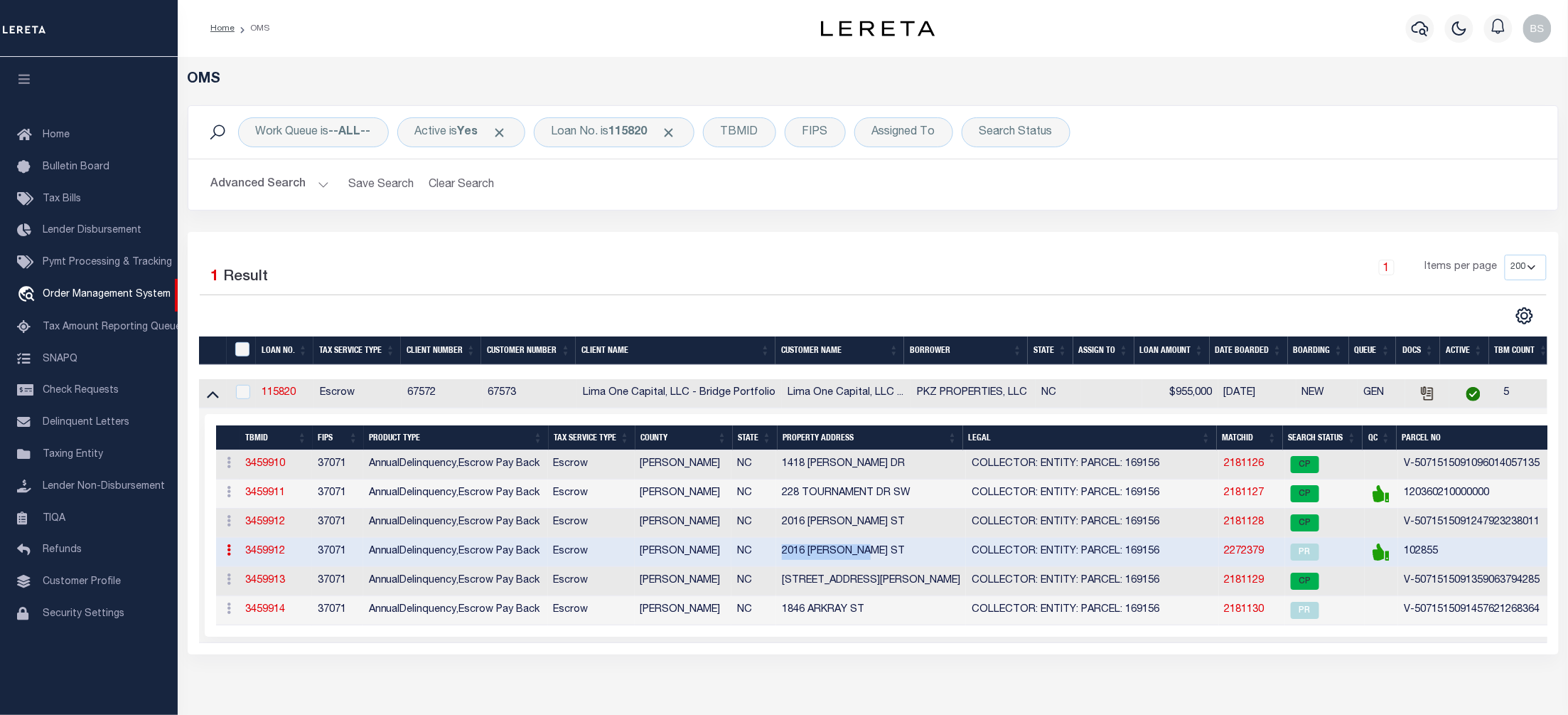
drag, startPoint x: 783, startPoint y: 559, endPoint x: 871, endPoint y: 572, distance: 89.0
click at [871, 567] on td "2016 [PERSON_NAME] ST" at bounding box center [871, 552] width 190 height 29
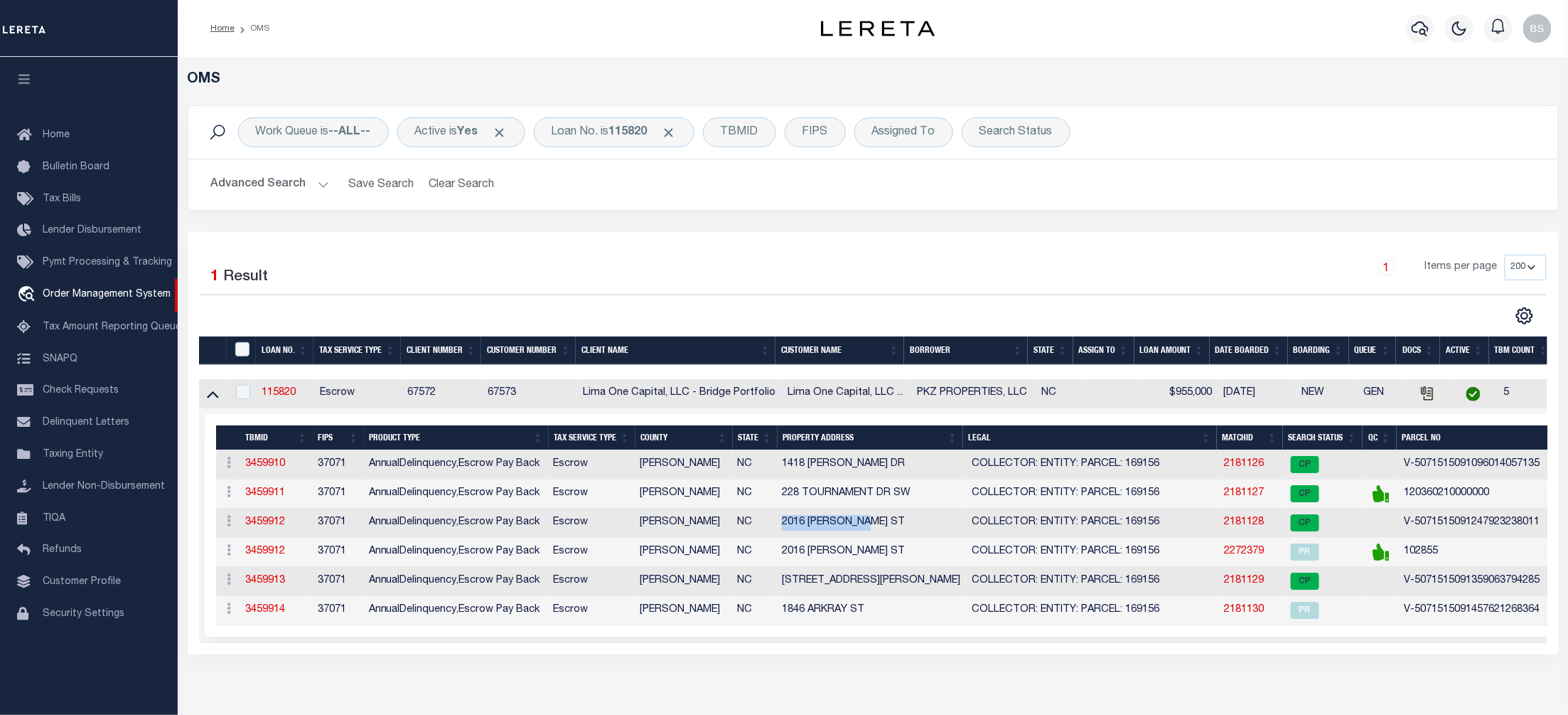
drag, startPoint x: 859, startPoint y: 533, endPoint x: 891, endPoint y: 535, distance: 32.1
click at [891, 535] on td "2016 [PERSON_NAME] ST" at bounding box center [871, 523] width 190 height 29
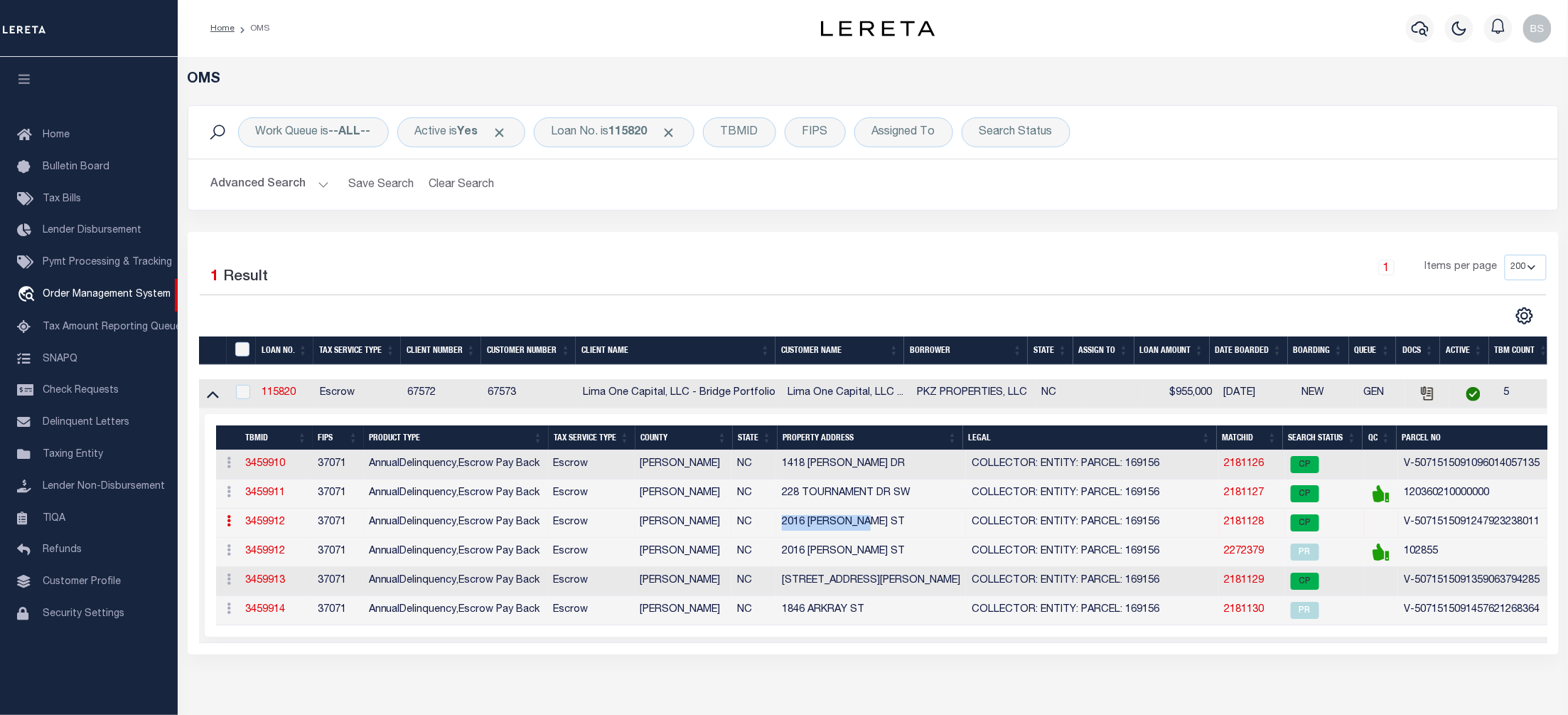
click at [1247, 524] on link "2181128" at bounding box center [1245, 522] width 40 height 10
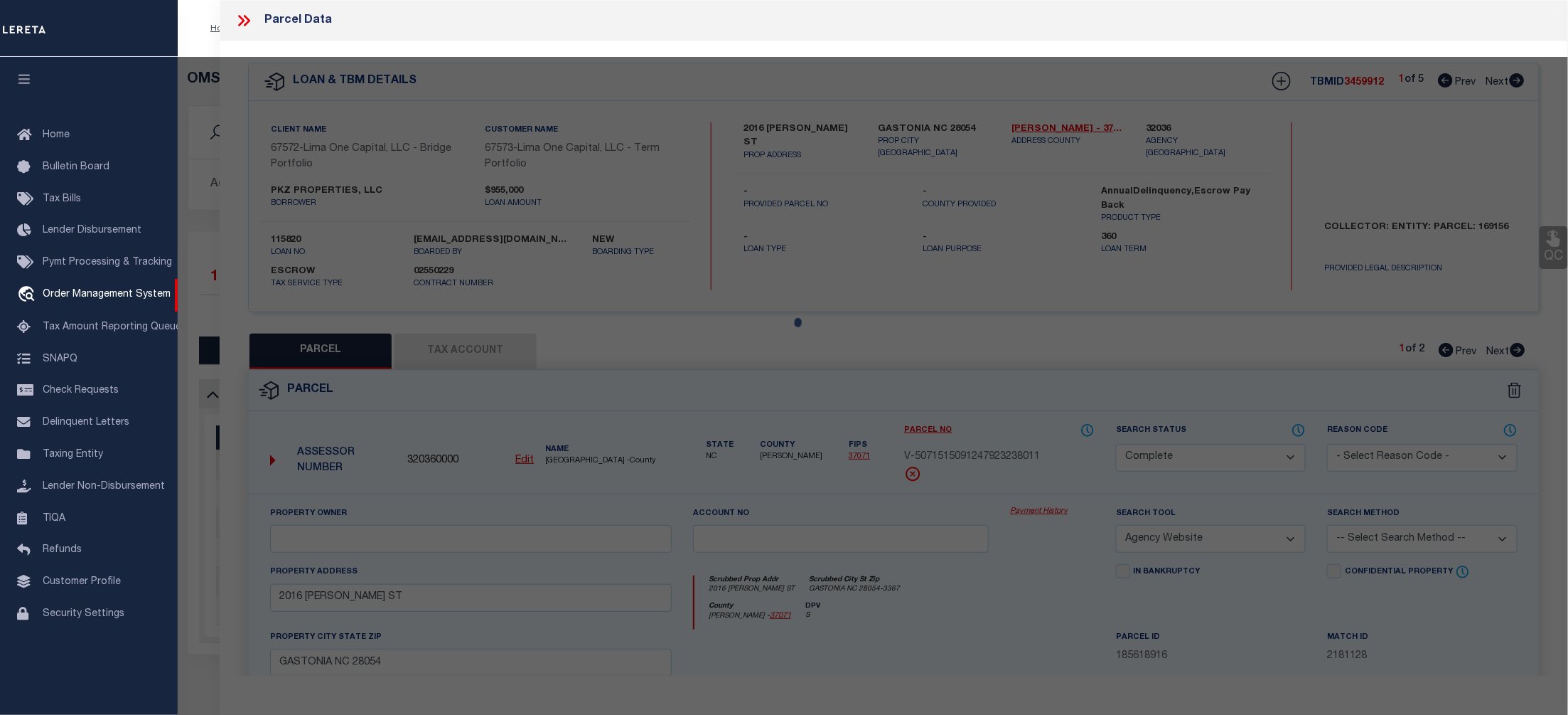
select select "AS"
select select
checkbox input "false"
select select "CP"
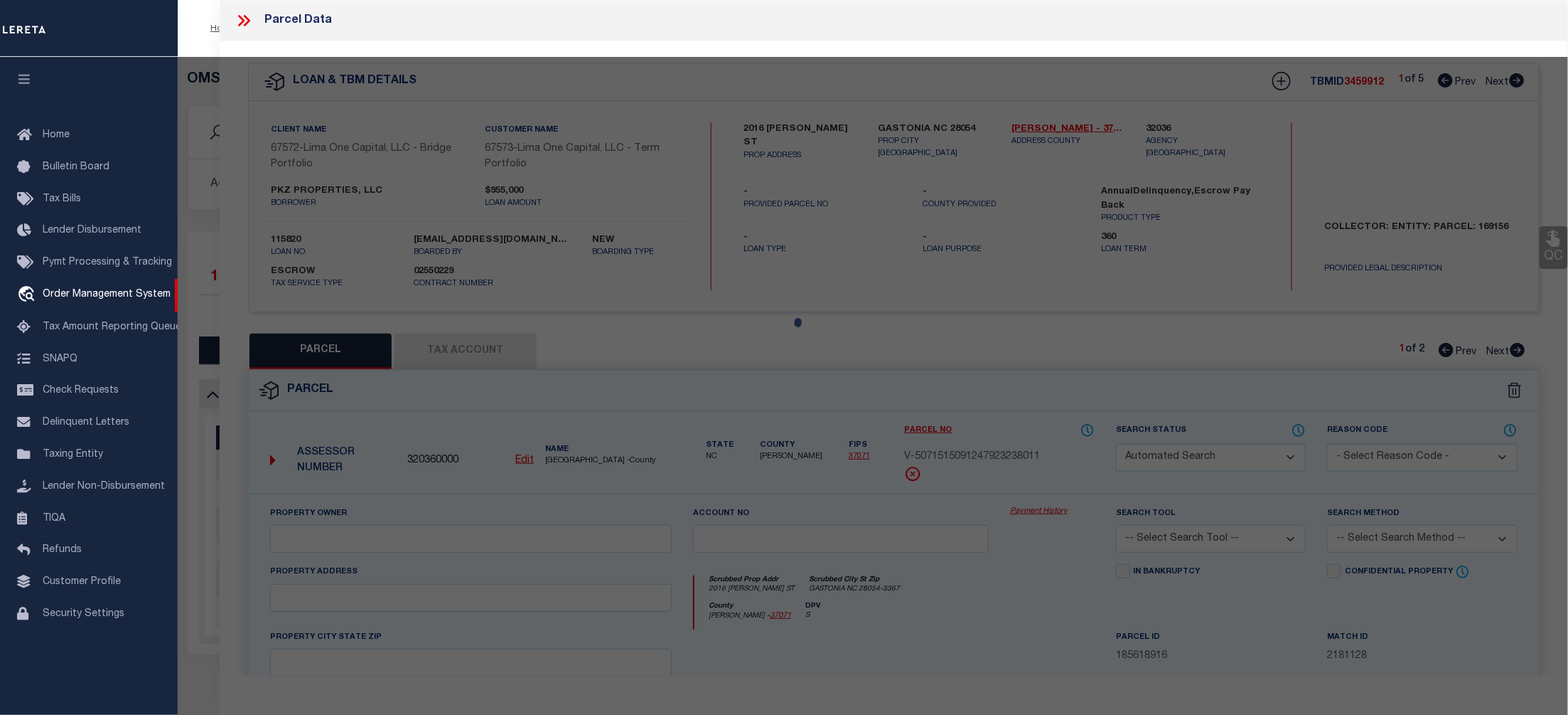
select select "AGW"
select select
type input "2016 [PERSON_NAME] ST"
type input "GASTONIA NC 28054"
type textarea "9/30/25 parcel verified"
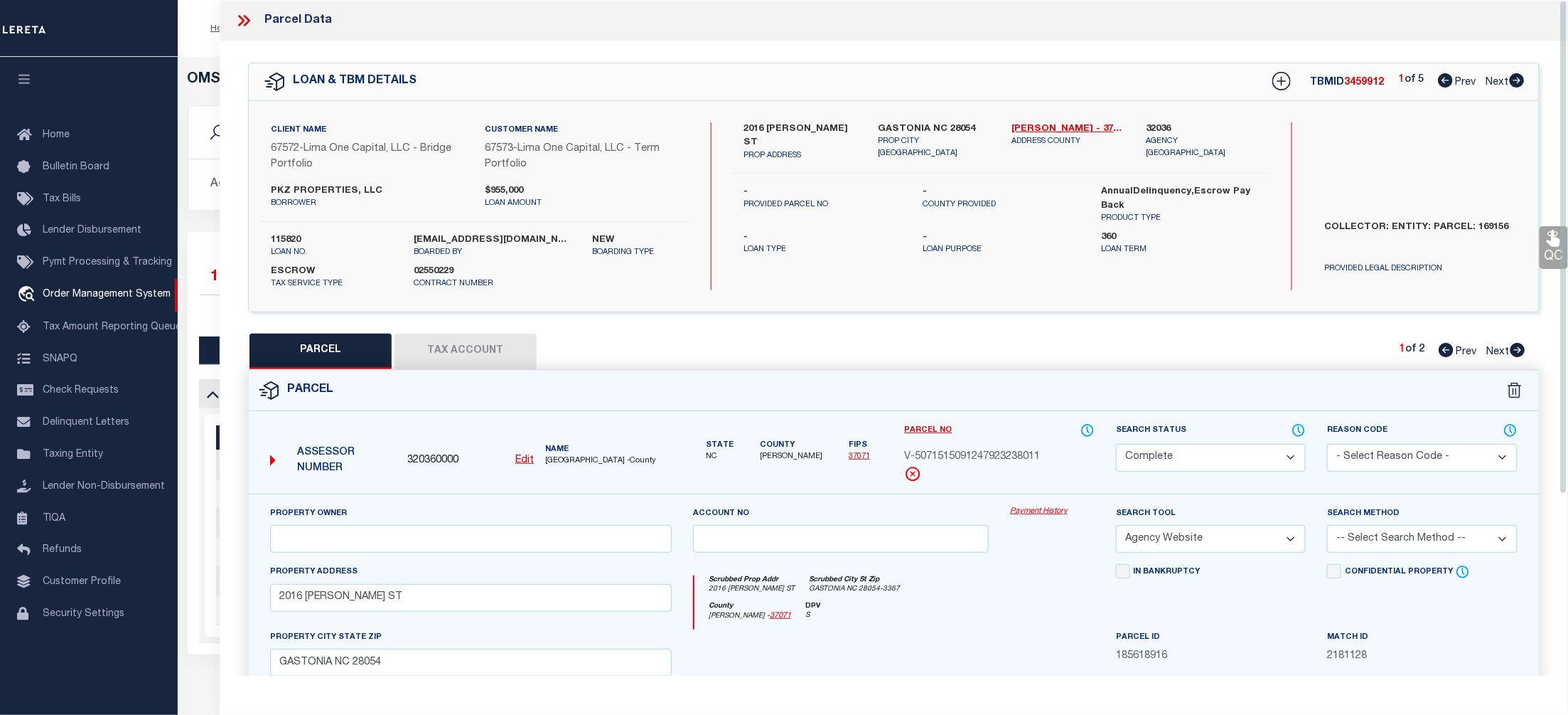
click at [1039, 513] on link "Payment History" at bounding box center [1052, 512] width 84 height 12
click at [243, 17] on icon at bounding box center [244, 21] width 19 height 19
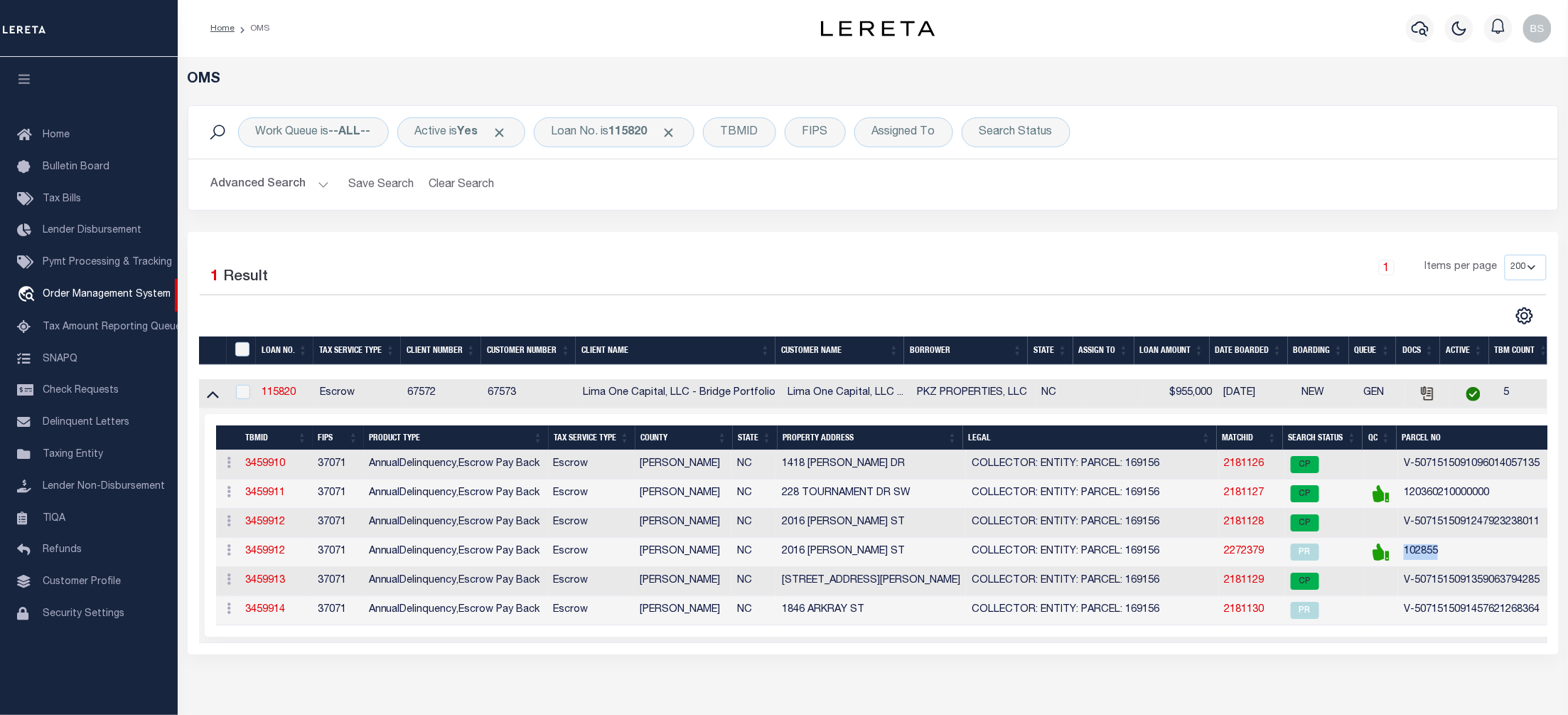
drag, startPoint x: 1468, startPoint y: 555, endPoint x: 1405, endPoint y: 552, distance: 63.1
click at [1405, 552] on td "102855" at bounding box center [1493, 552] width 189 height 29
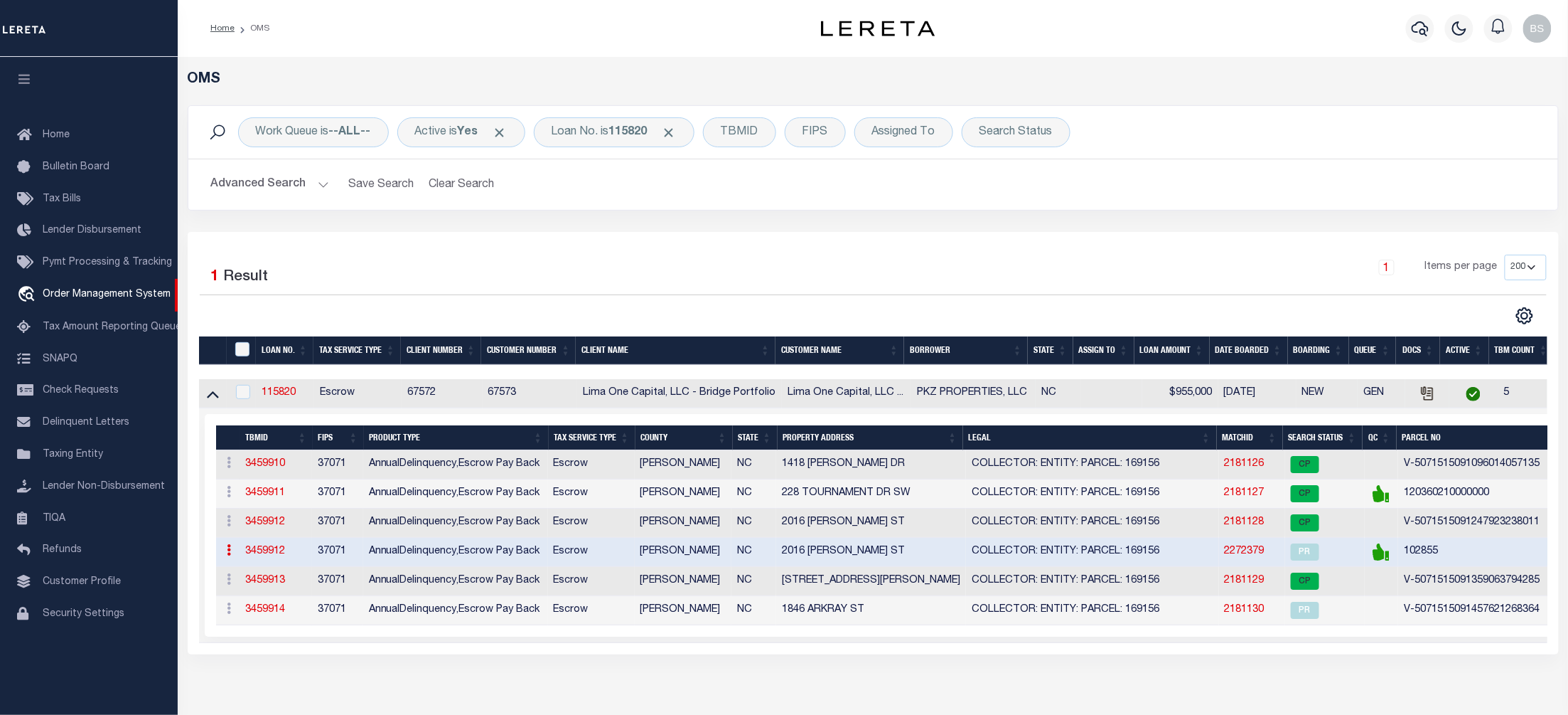
click at [919, 565] on td "2016 [PERSON_NAME] ST" at bounding box center [871, 552] width 190 height 29
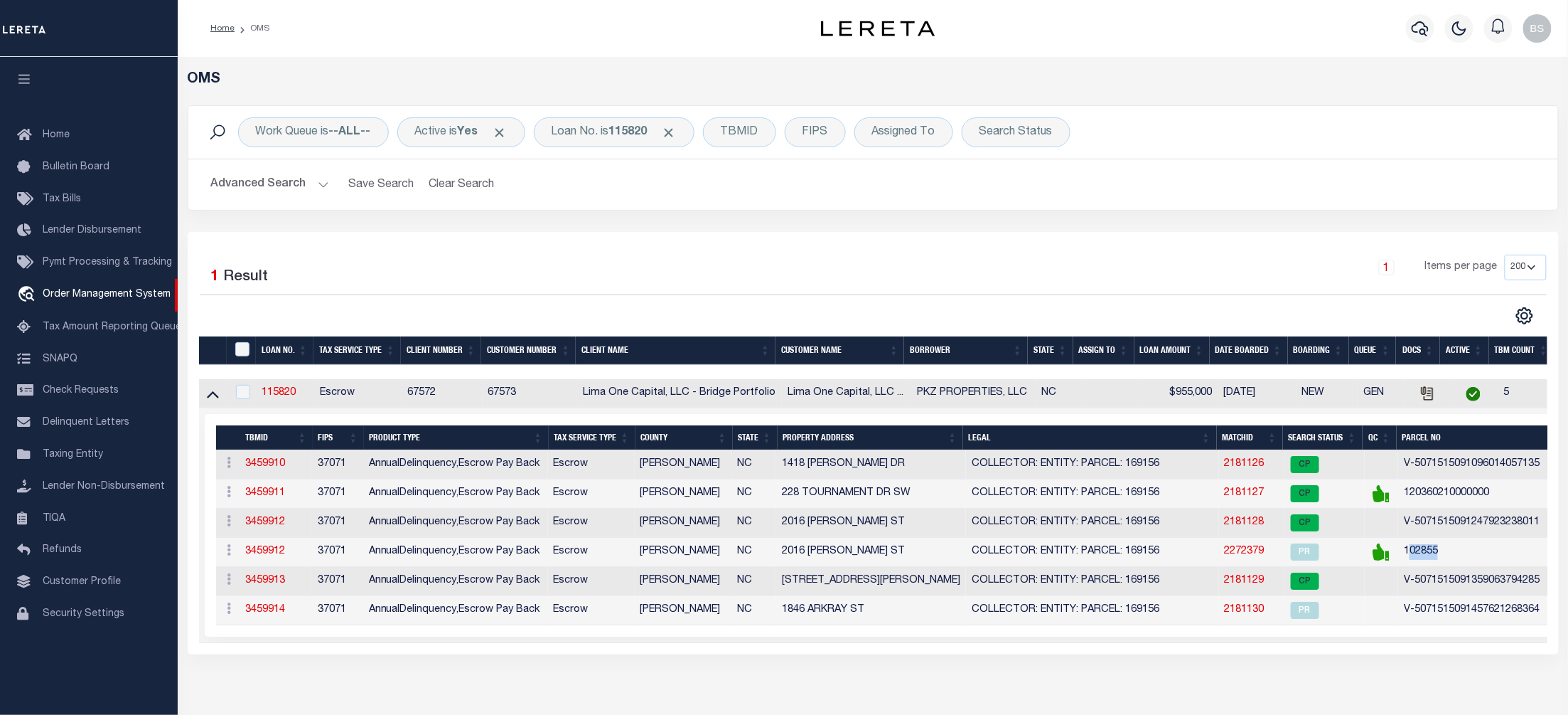
drag, startPoint x: 1453, startPoint y: 560, endPoint x: 1406, endPoint y: 565, distance: 47.3
click at [1406, 565] on td "102855" at bounding box center [1493, 552] width 189 height 29
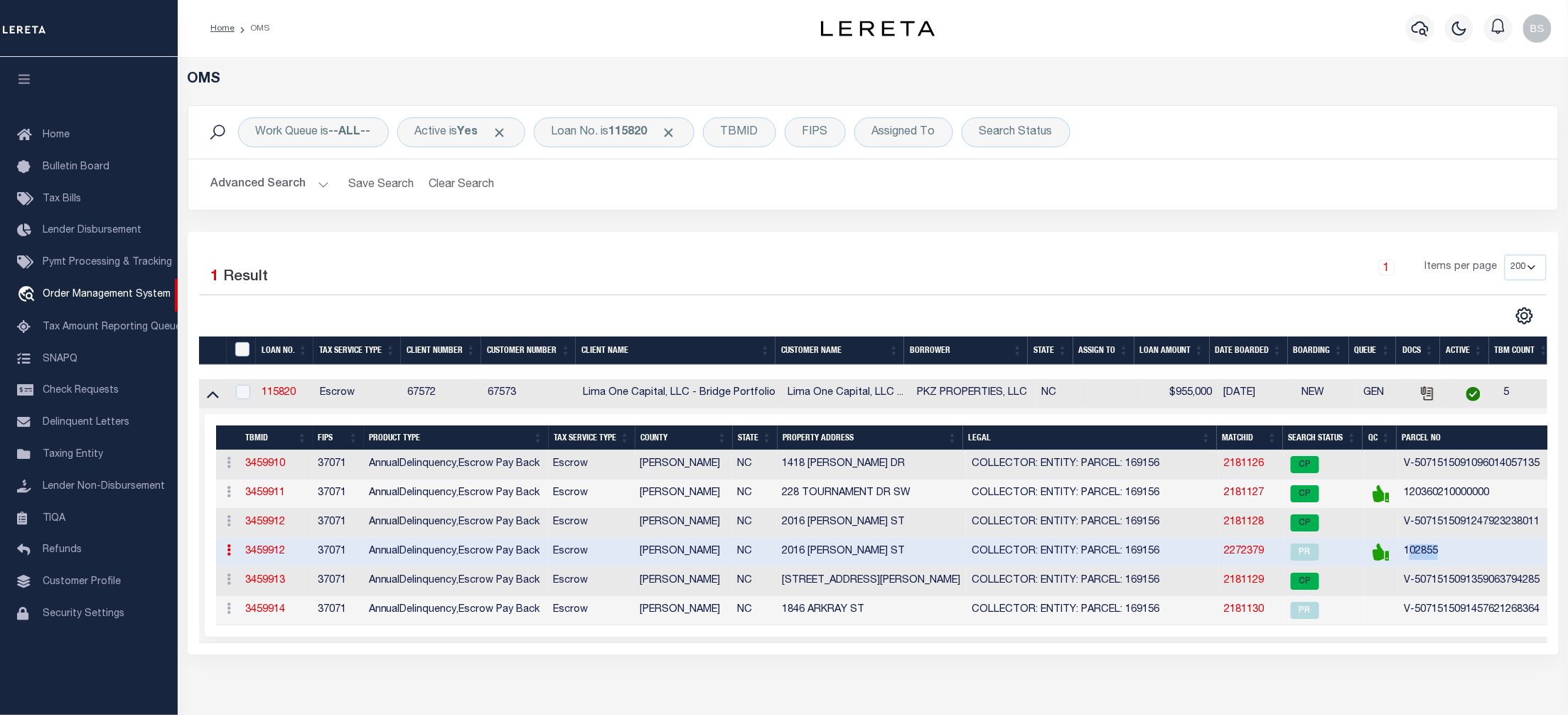
click at [1236, 556] on link "2272379" at bounding box center [1245, 551] width 40 height 10
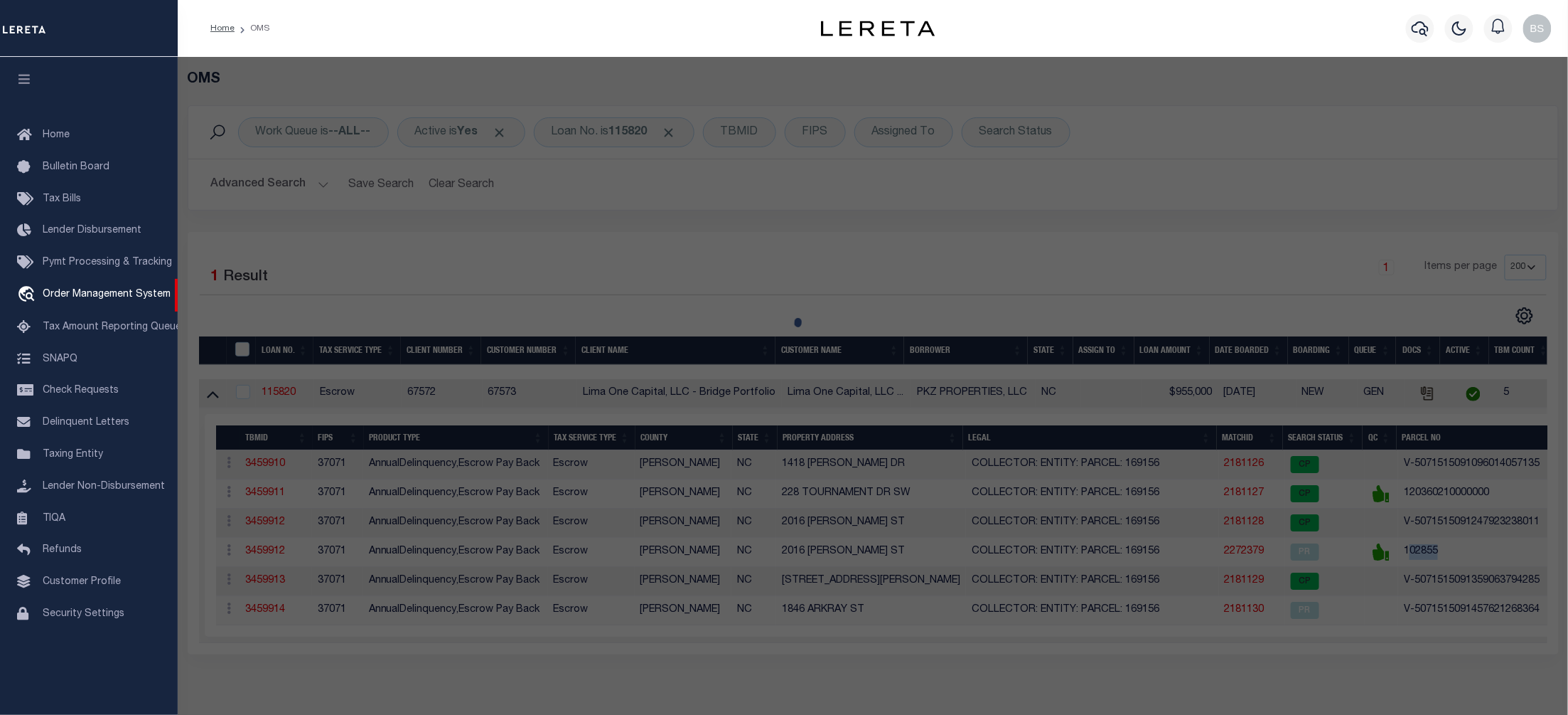
select select "AS"
select select
checkbox input "false"
select select "QC"
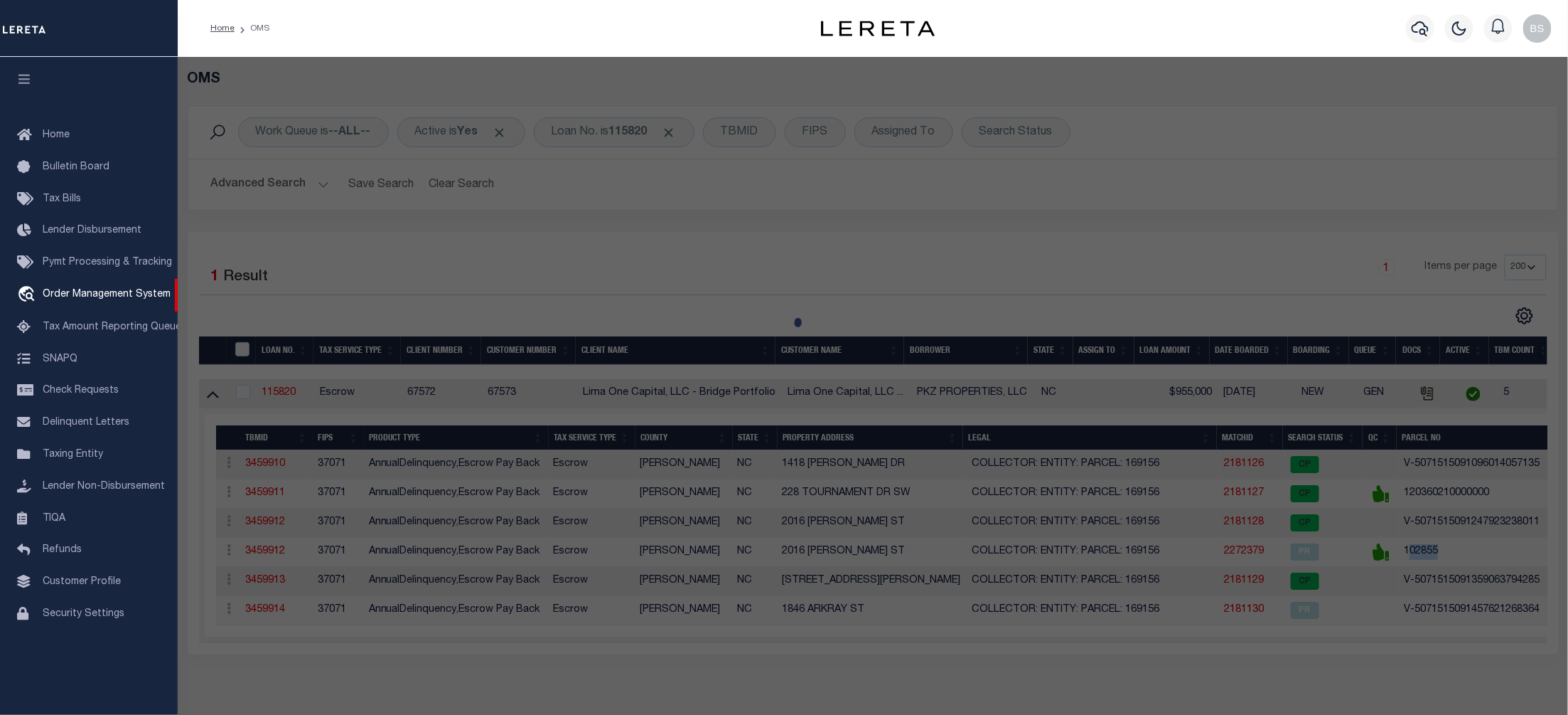
select select "ADD"
type input "PKZ PROPERTIES LLC,"
select select "AGW"
select select "LEG"
type input "1846 ARKRAY ST"
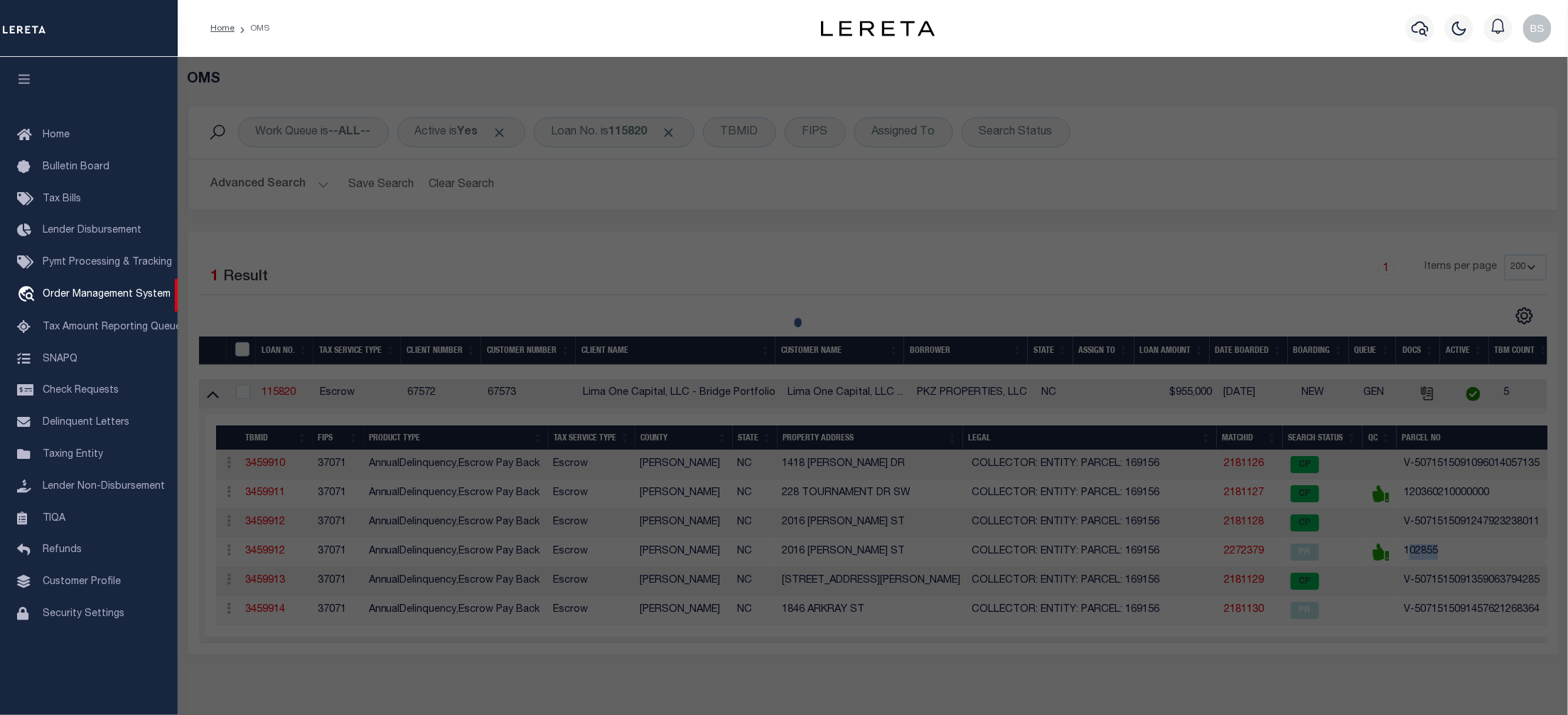
type input "GASTONIA NC 28052"
type textarea "reactivated"
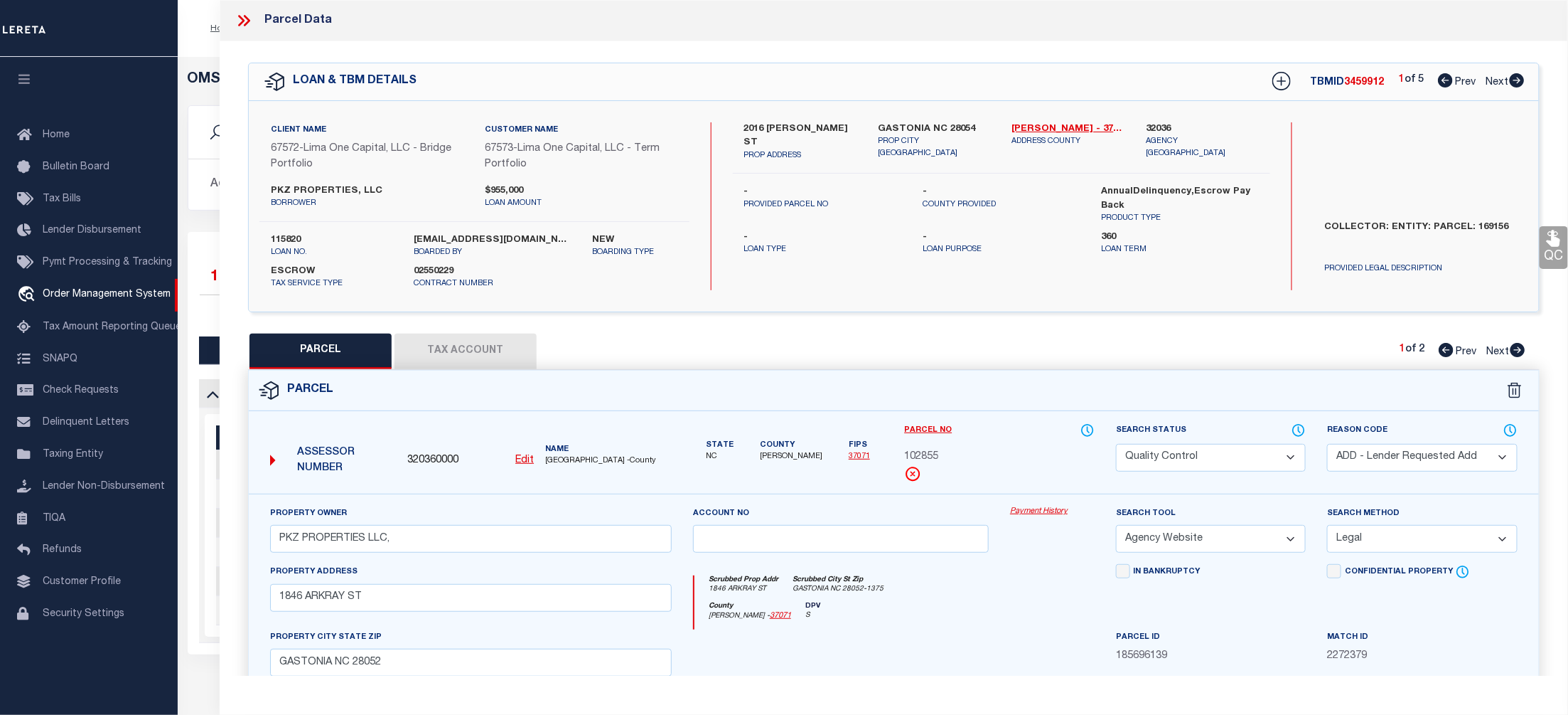
click at [243, 24] on icon at bounding box center [244, 21] width 19 height 19
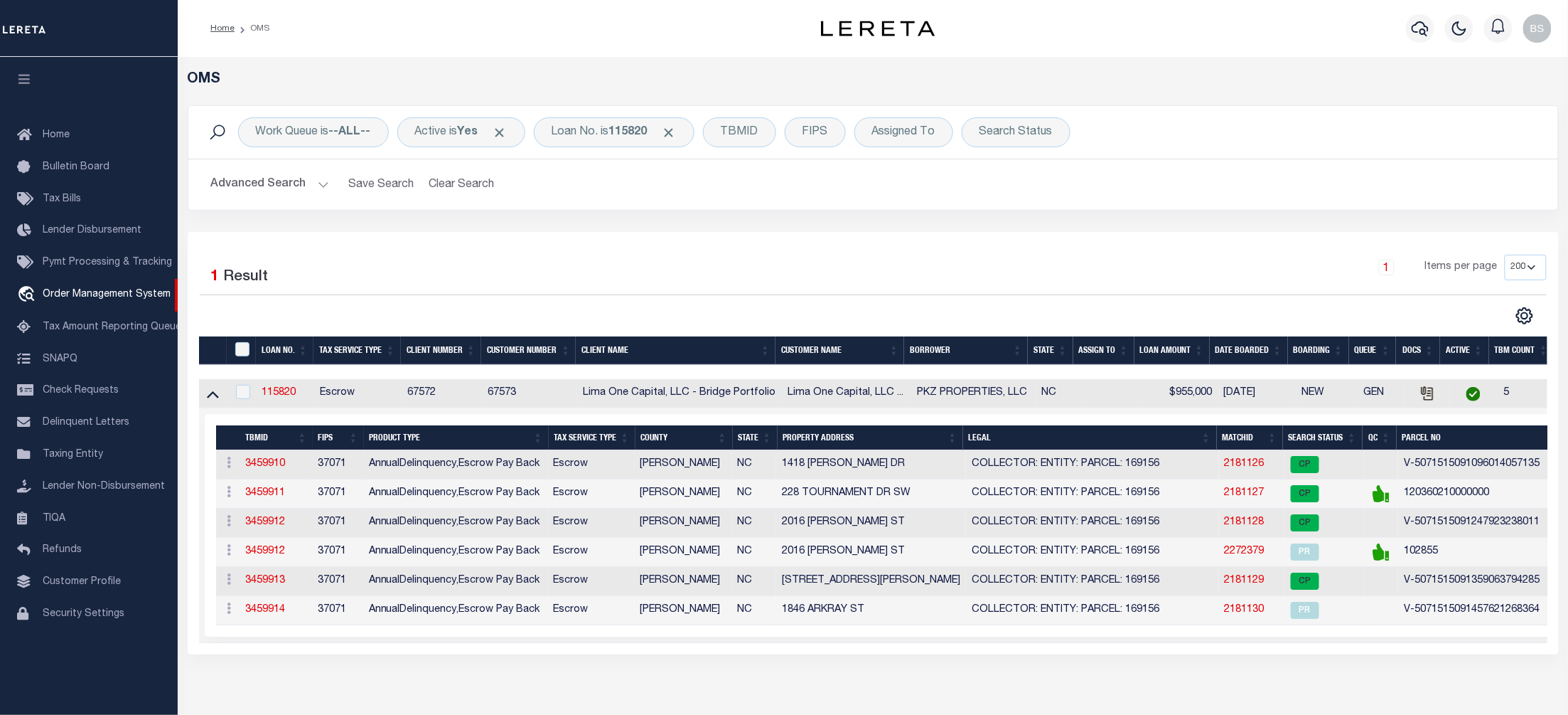
click at [220, 396] on link at bounding box center [213, 393] width 16 height 10
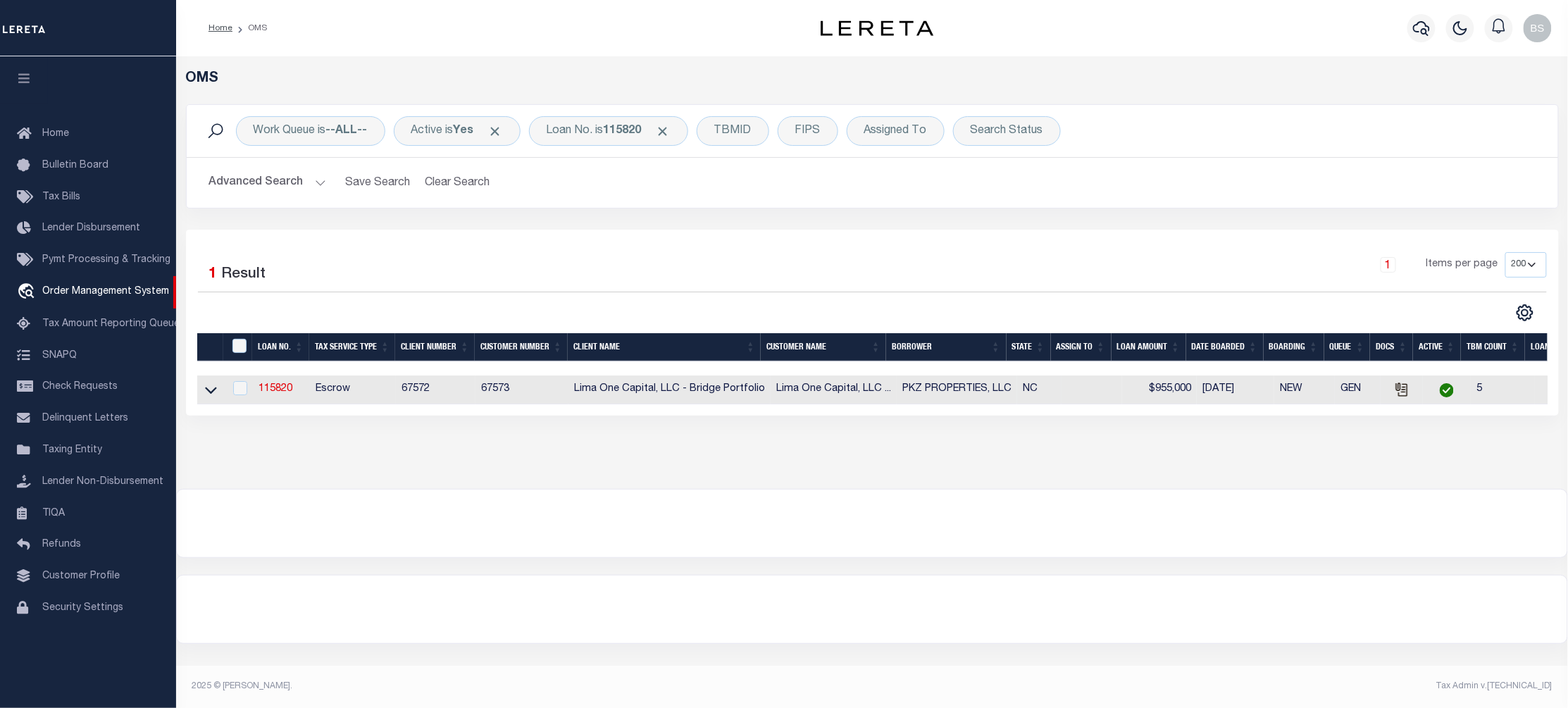
click at [218, 392] on link at bounding box center [211, 389] width 16 height 10
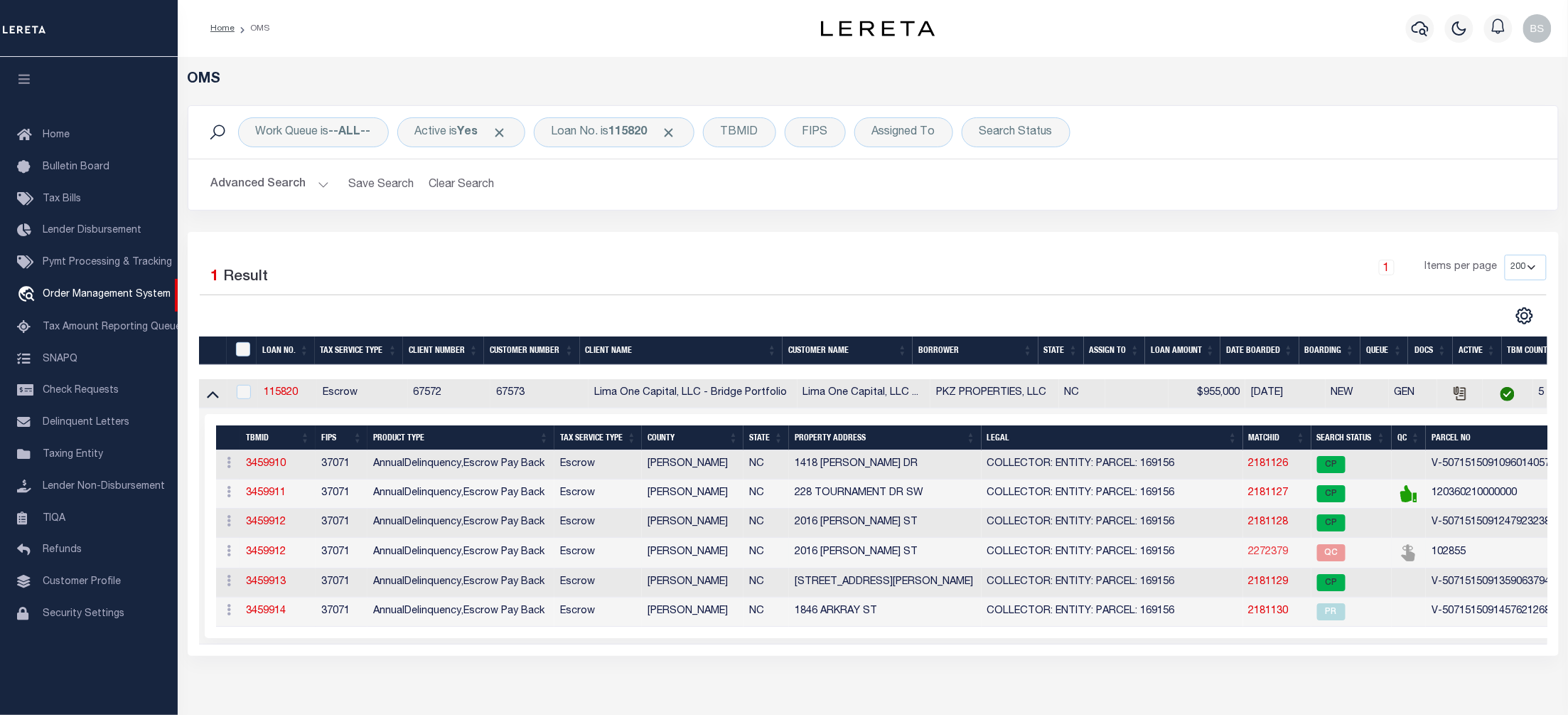
click at [1272, 555] on link "2272379" at bounding box center [1269, 552] width 40 height 10
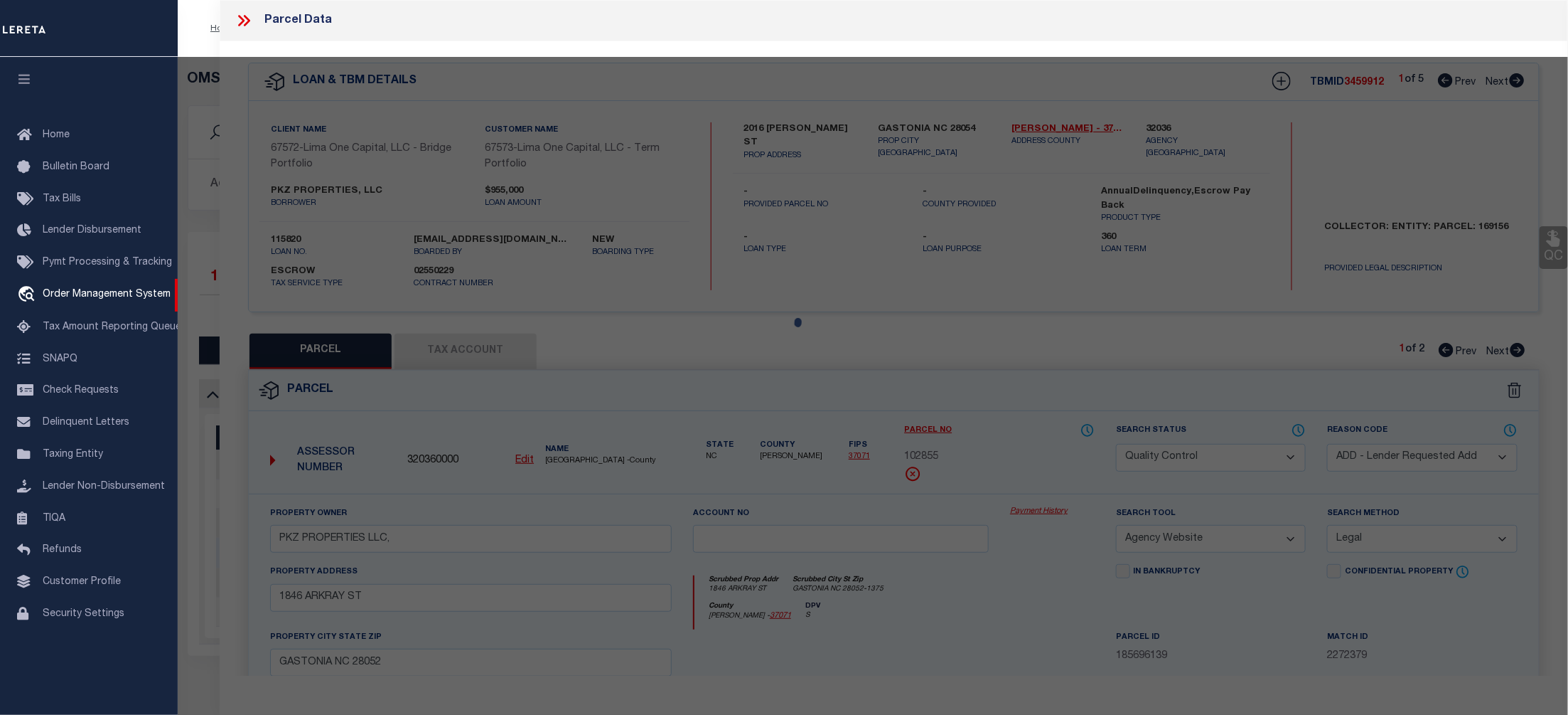
select select "AS"
select select
checkbox input "false"
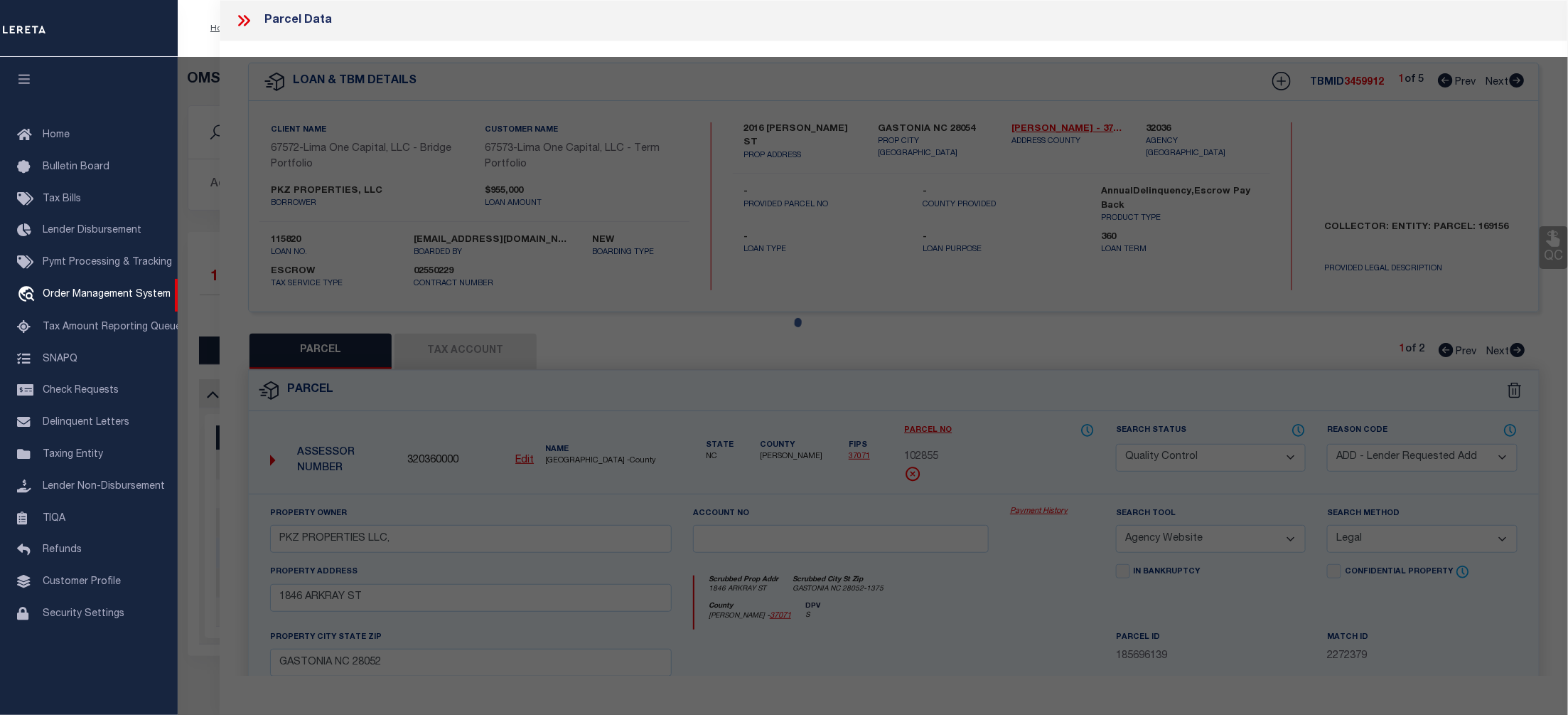
checkbox input "false"
select select "QC"
select select "ADD"
type input "PKZ PROPERTIES LLC,"
select select "AGW"
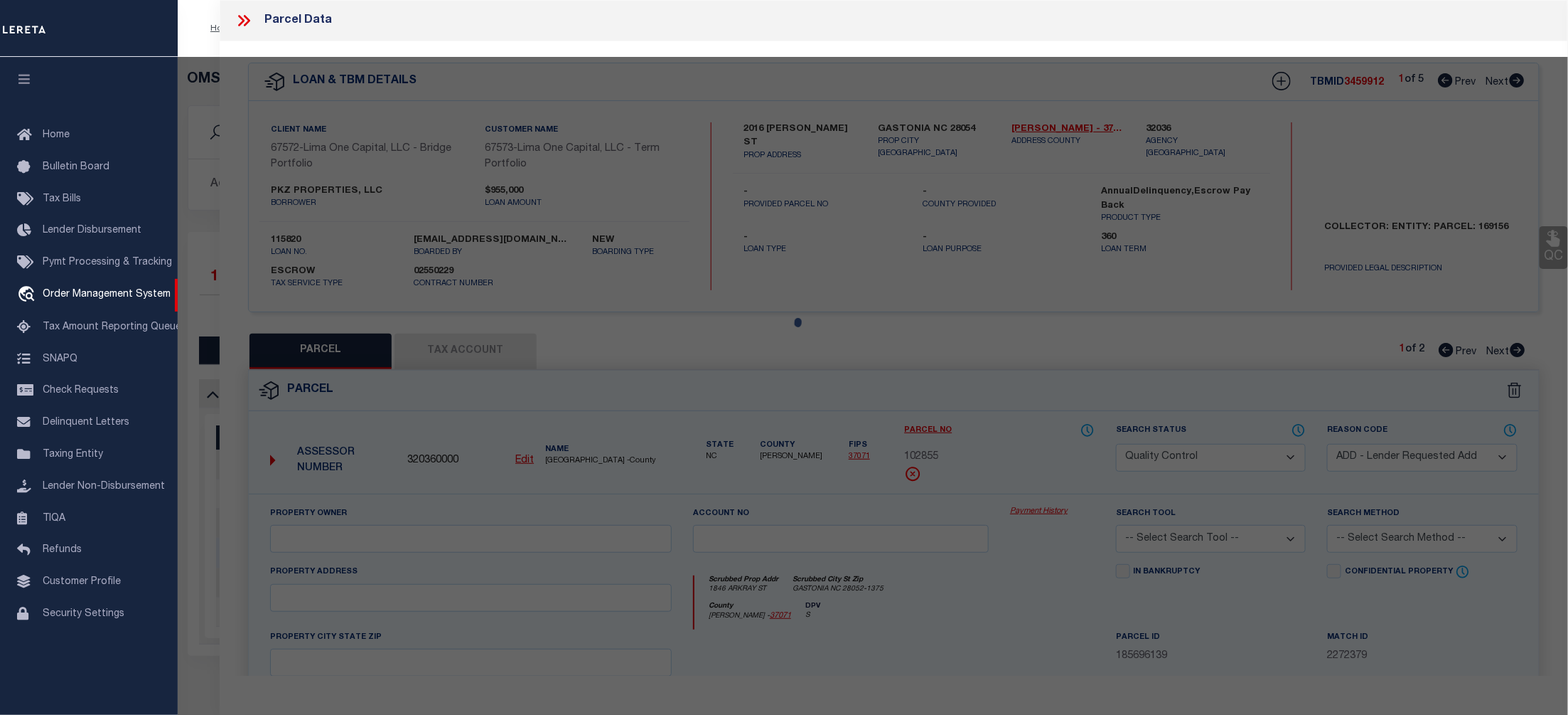
select select "LEG"
type input "1846 ARKRAY ST"
type input "GASTONIA NC 28052"
type textarea "reactivated"
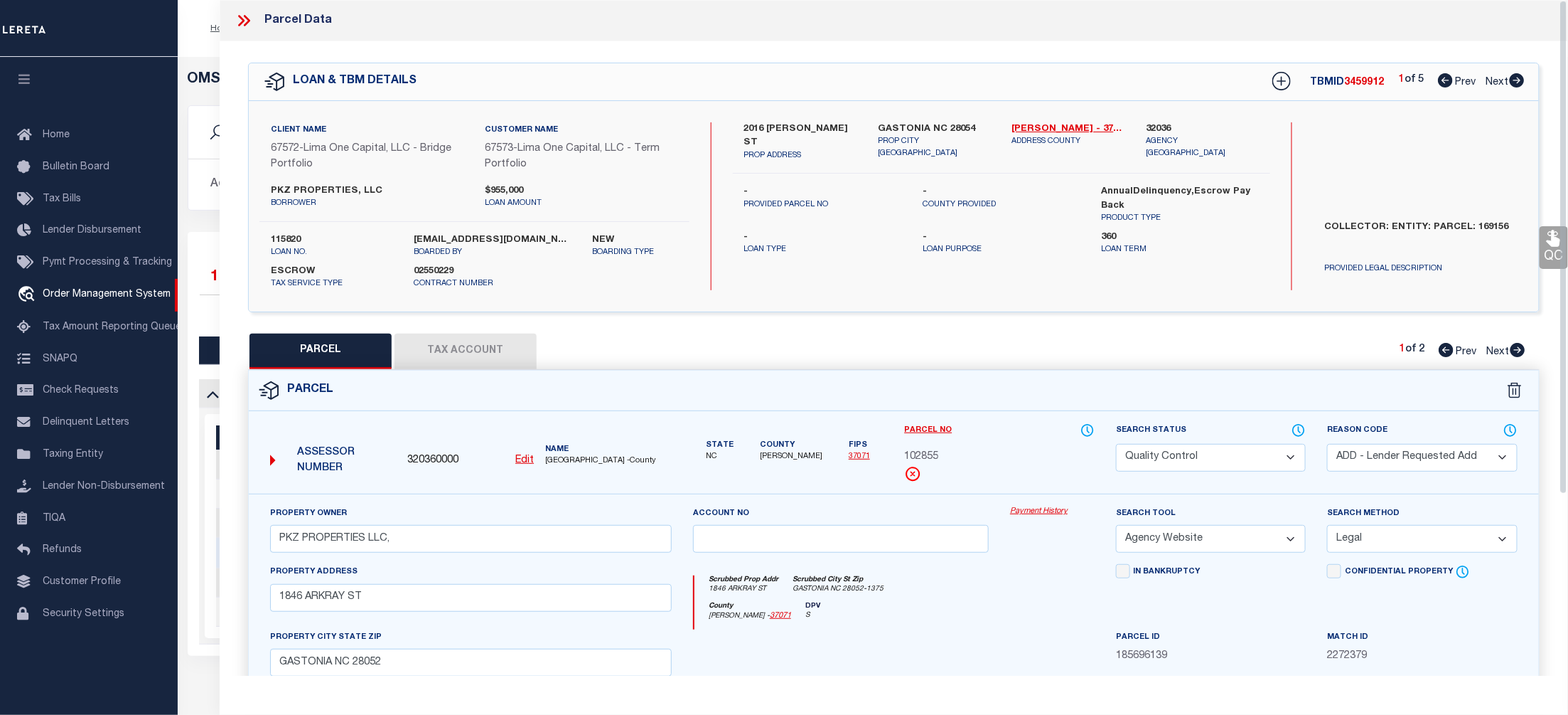
click at [1034, 511] on link "Payment History" at bounding box center [1052, 512] width 84 height 12
